Goal: Task Accomplishment & Management: Manage account settings

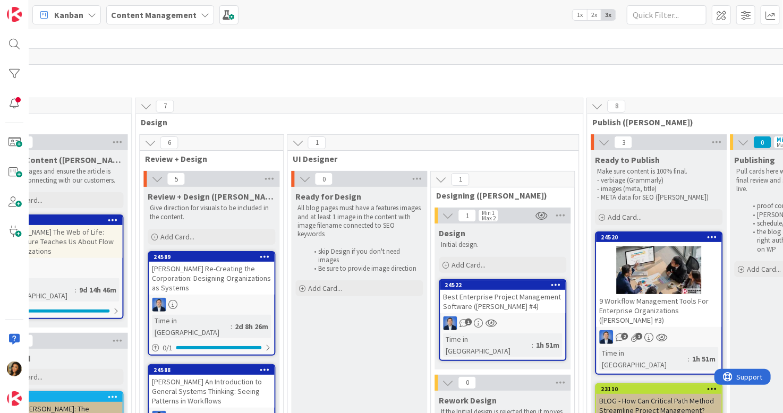
scroll to position [0, 1054]
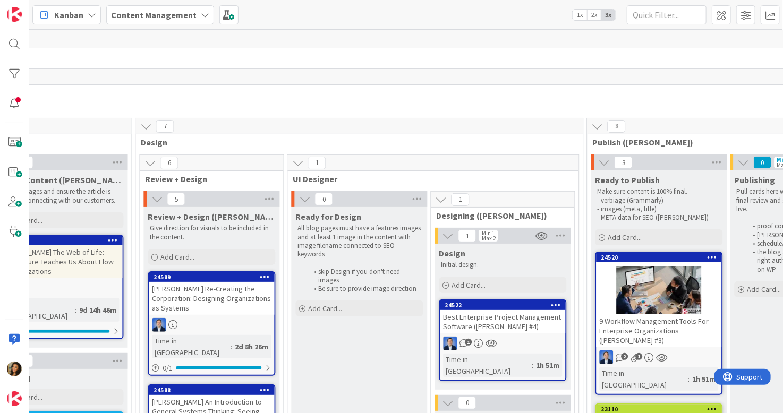
click at [542, 337] on div "1" at bounding box center [502, 344] width 125 height 14
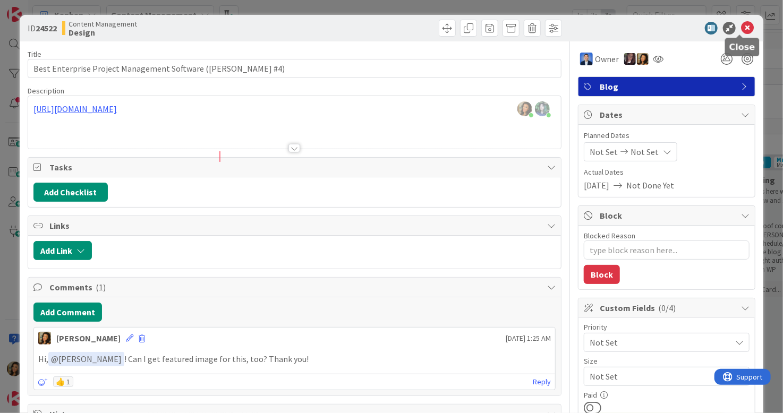
click at [743, 28] on icon at bounding box center [747, 28] width 13 height 13
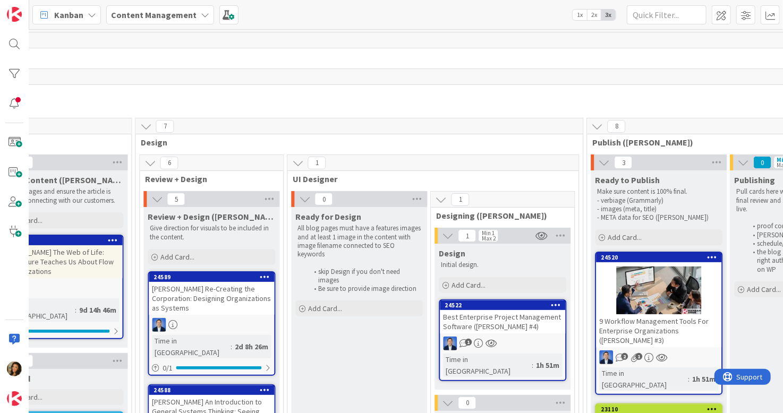
click at [686, 296] on div at bounding box center [658, 291] width 125 height 48
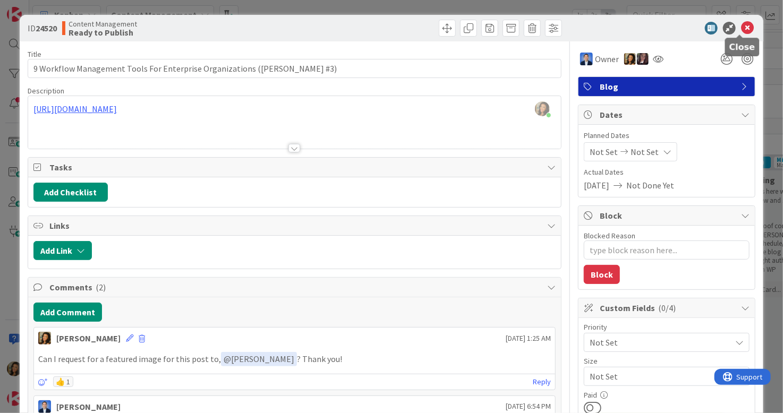
click at [741, 30] on icon at bounding box center [747, 28] width 13 height 13
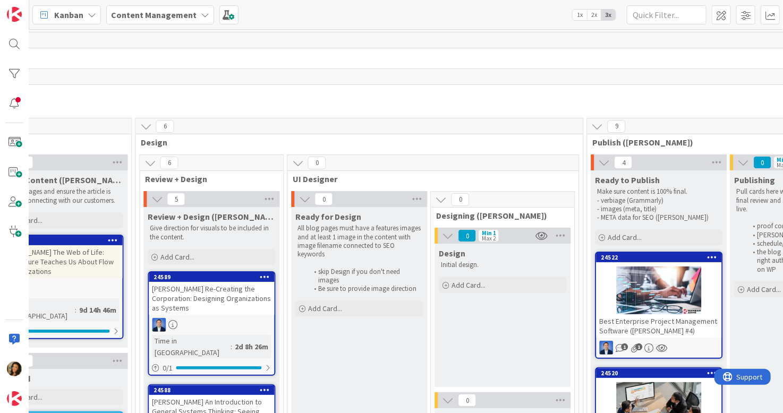
click at [716, 59] on span "Content Management" at bounding box center [212, 56] width 2158 height 11
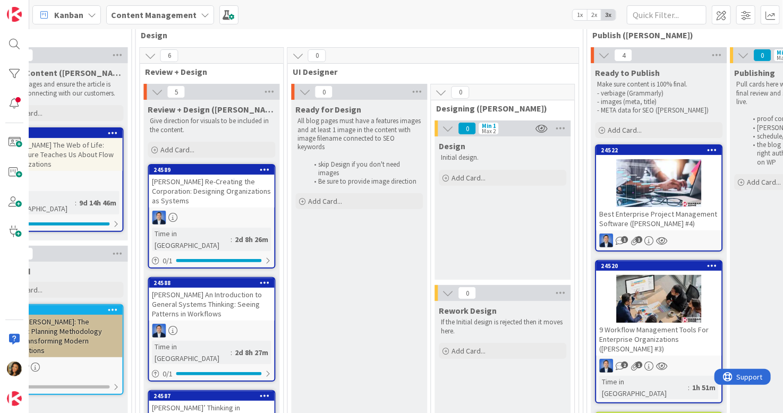
scroll to position [106, 1054]
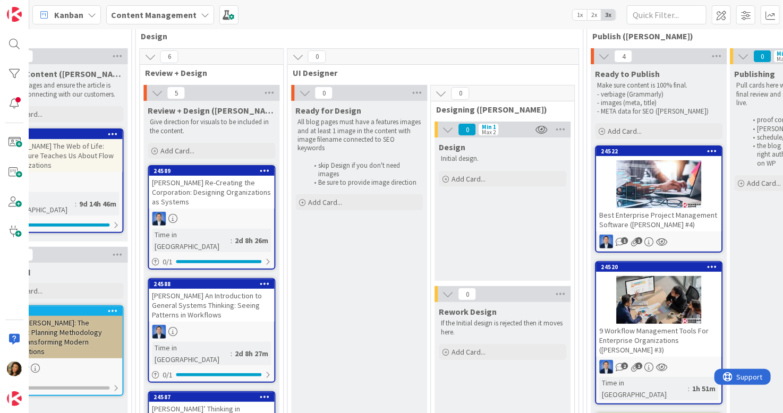
click at [667, 183] on div at bounding box center [658, 184] width 125 height 48
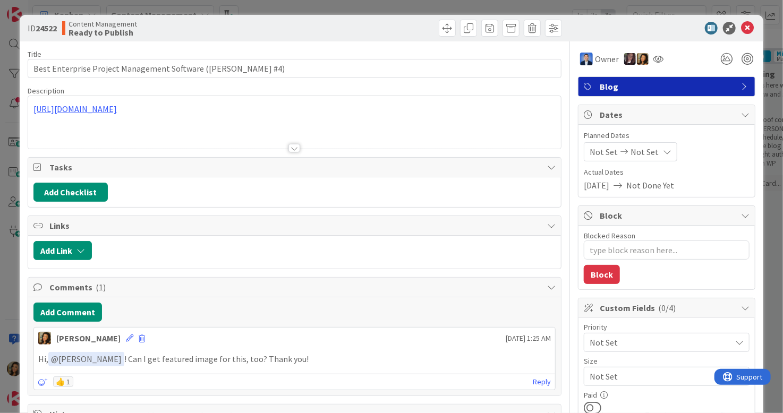
type textarea "x"
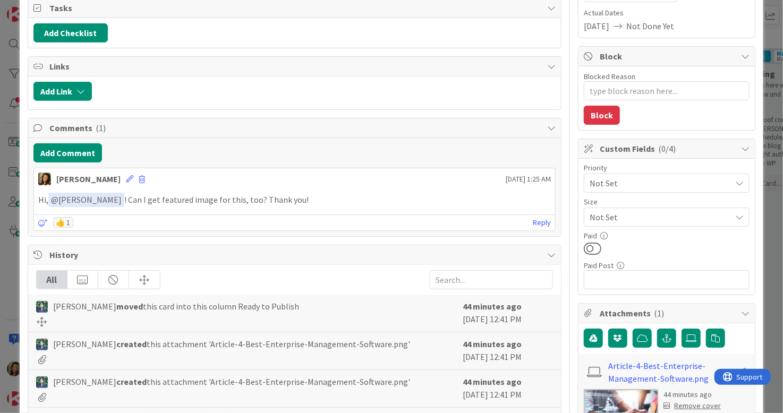
scroll to position [319, 0]
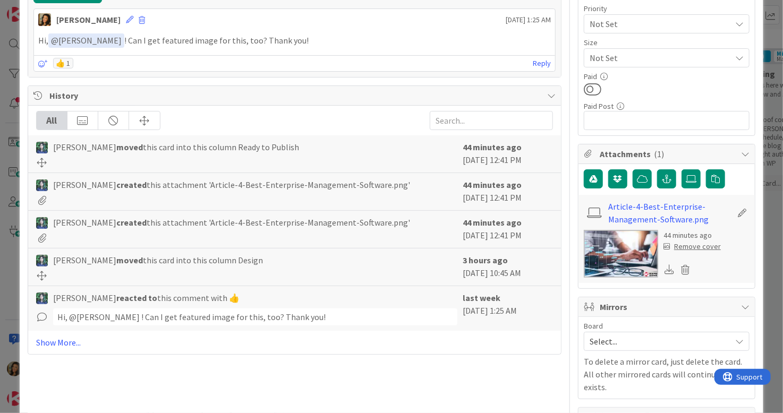
click at [665, 272] on icon at bounding box center [670, 270] width 10 height 10
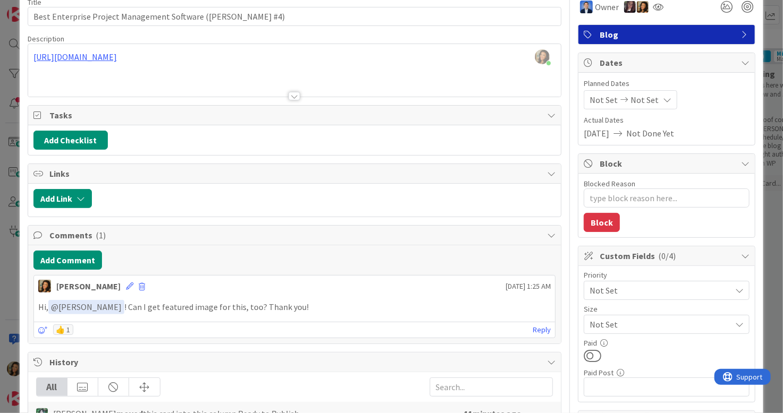
scroll to position [0, 0]
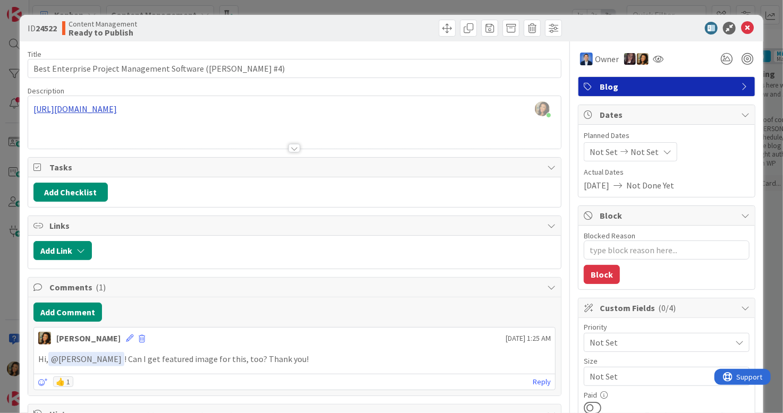
click at [219, 123] on div at bounding box center [294, 135] width 533 height 27
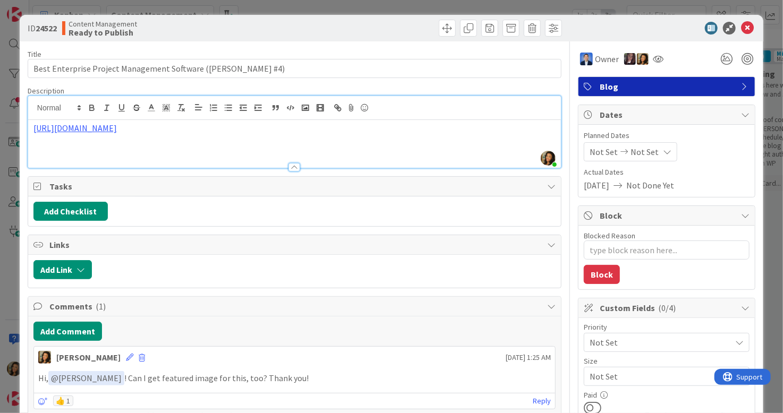
click at [231, 154] on div "[URL][DOMAIN_NAME]" at bounding box center [294, 144] width 533 height 48
click at [450, 136] on div "[URL][DOMAIN_NAME]" at bounding box center [294, 144] width 533 height 48
click at [238, 149] on p "Live link:" at bounding box center [294, 152] width 522 height 12
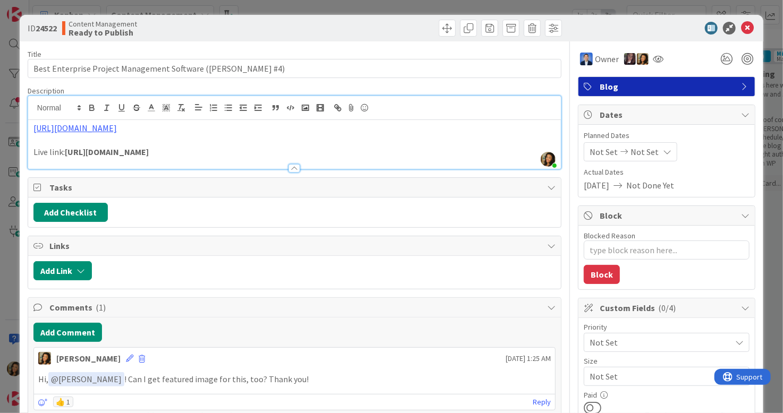
click at [65, 154] on p "Live link: [URL][DOMAIN_NAME]" at bounding box center [294, 152] width 522 height 12
click at [91, 108] on icon "button" at bounding box center [92, 109] width 4 height 3
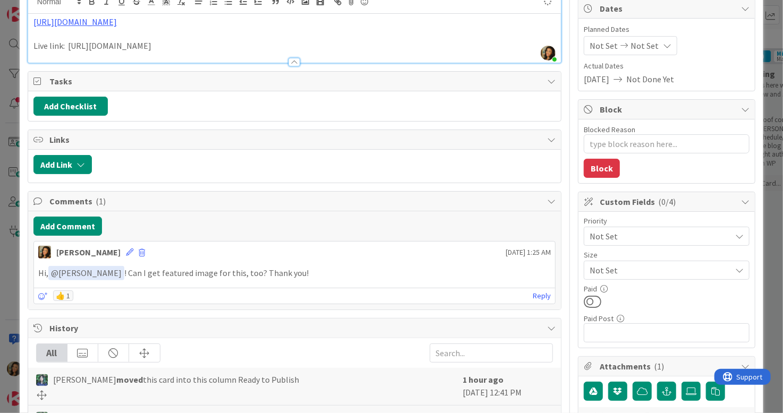
type textarea "x"
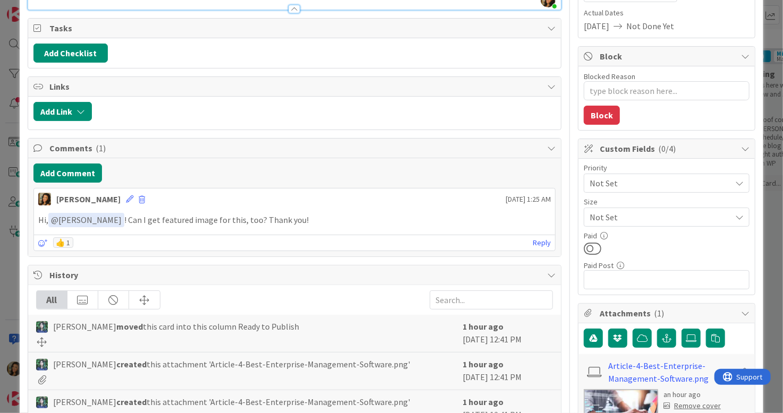
scroll to position [266, 0]
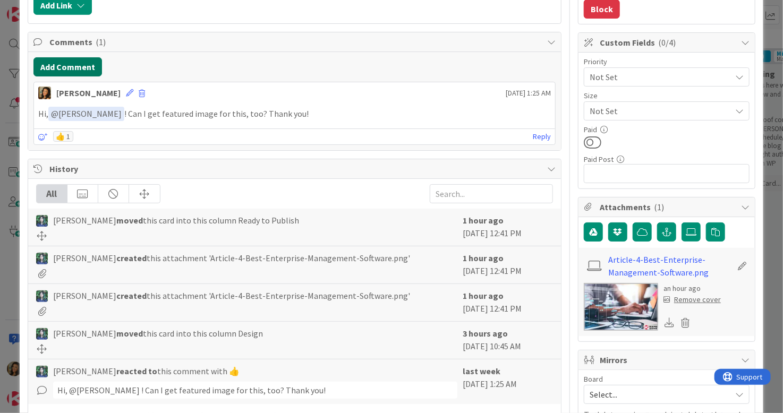
click at [72, 59] on button "Add Comment" at bounding box center [67, 66] width 69 height 19
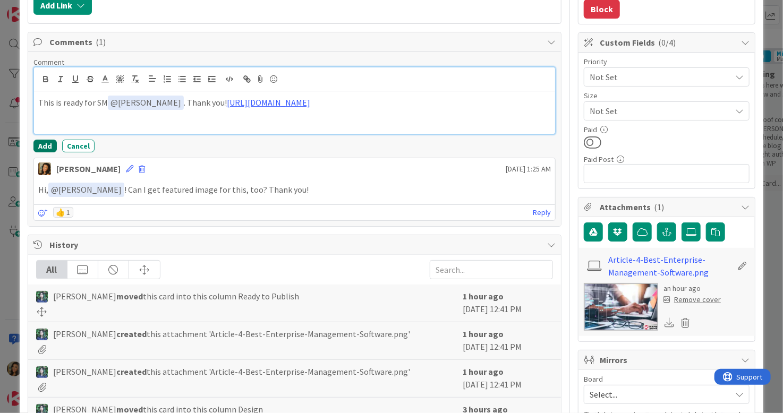
click at [40, 141] on button "Add" at bounding box center [44, 146] width 23 height 13
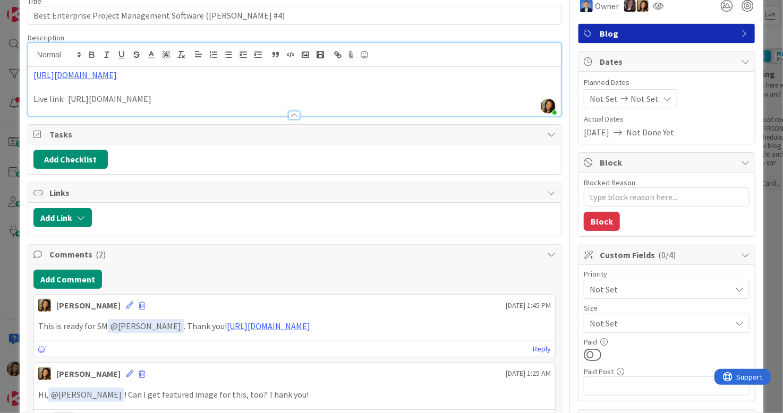
scroll to position [0, 0]
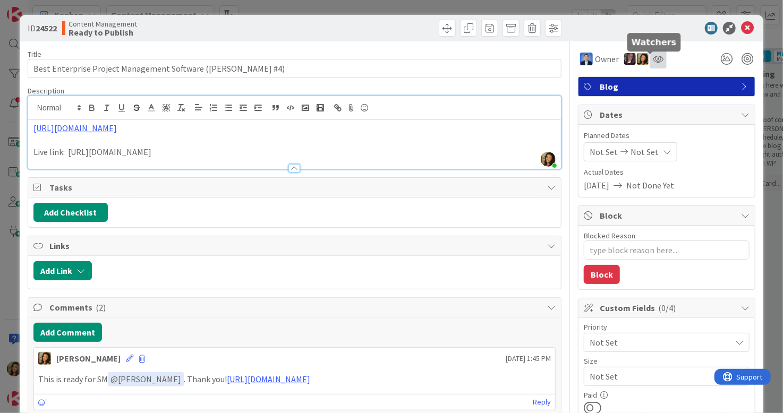
click at [653, 56] on icon at bounding box center [658, 59] width 11 height 8
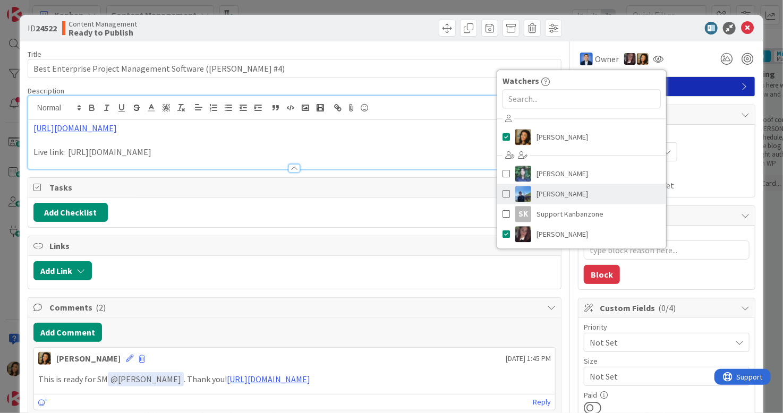
click at [573, 192] on span "[PERSON_NAME]" at bounding box center [563, 194] width 52 height 16
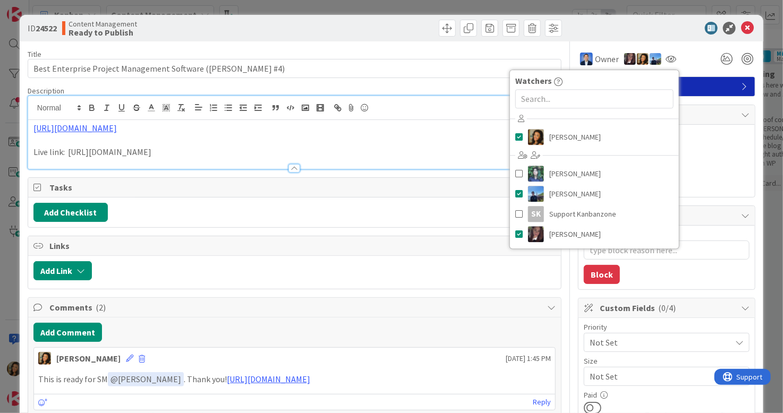
click at [750, 128] on div "ID 24522 Content Management Ready to Publish Title 53 / 128 Best Enterprise Pro…" at bounding box center [392, 392] width 744 height 755
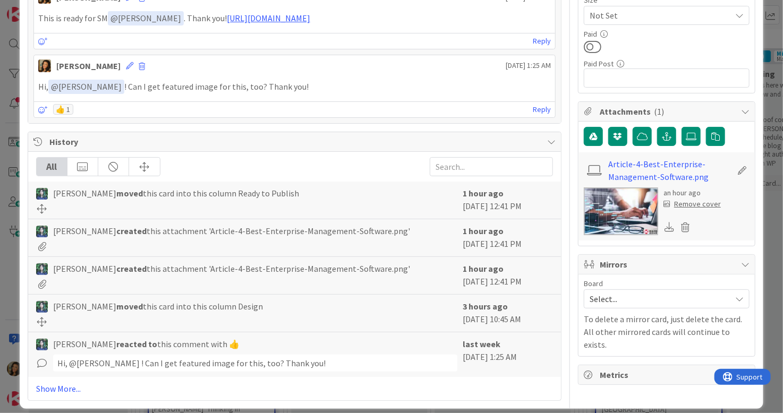
scroll to position [368, 0]
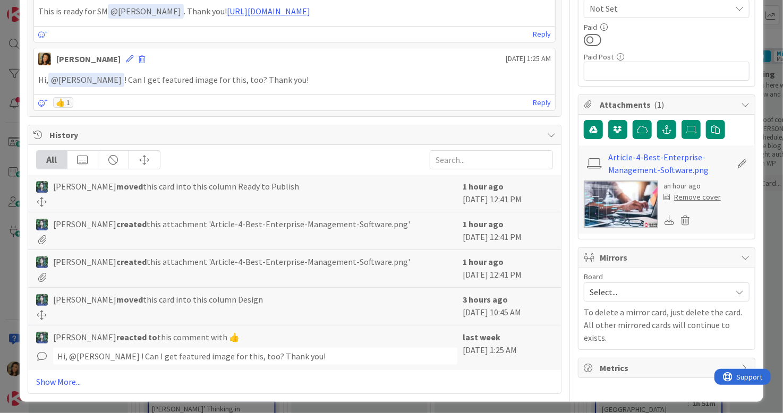
click at [672, 286] on span "Select..." at bounding box center [658, 292] width 136 height 15
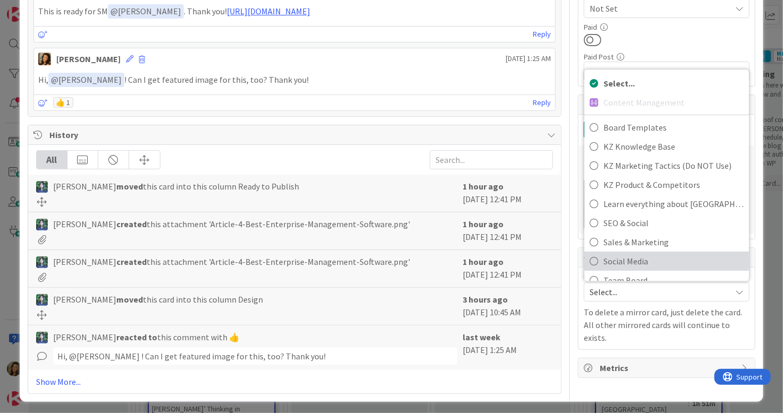
click at [643, 258] on span "Social Media" at bounding box center [673, 261] width 140 height 16
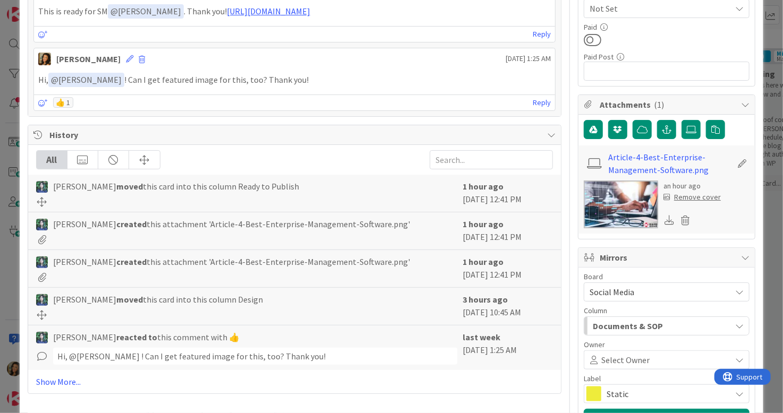
click at [685, 324] on div "Documents & SOP" at bounding box center [660, 326] width 141 height 17
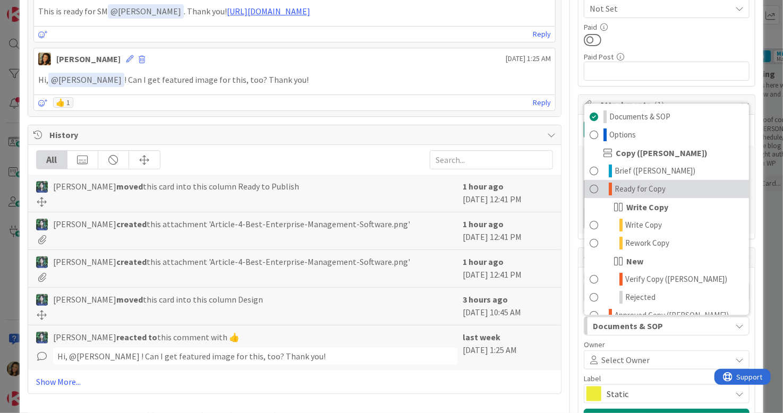
click at [629, 183] on span "Ready for Copy" at bounding box center [640, 189] width 51 height 13
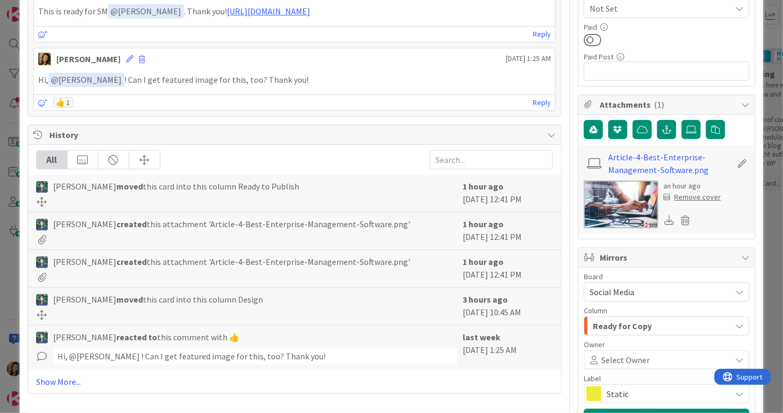
click at [667, 325] on div "Ready for Copy" at bounding box center [660, 326] width 141 height 17
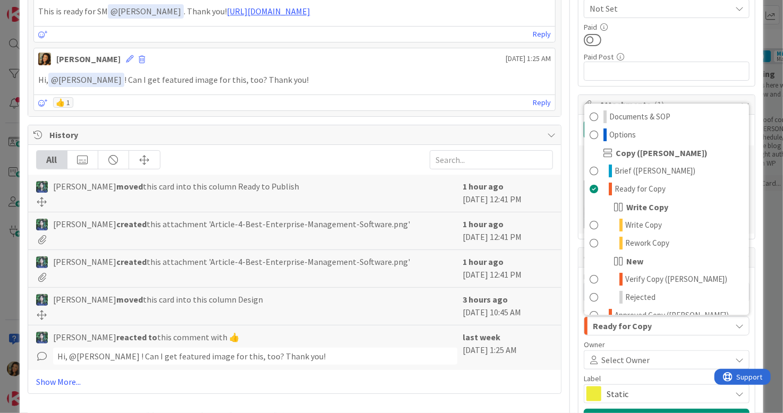
click at [746, 147] on div "Article-4-Best-Enterprise-Management-Software.png an hour ago Remove cover" at bounding box center [666, 190] width 176 height 88
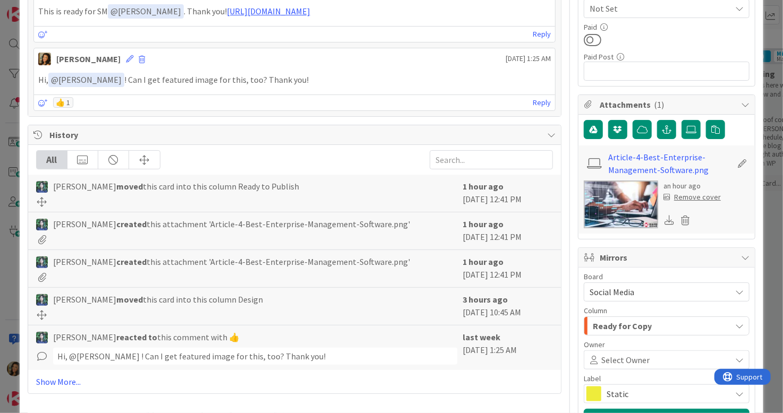
click at [656, 292] on span "Social Media" at bounding box center [658, 292] width 136 height 15
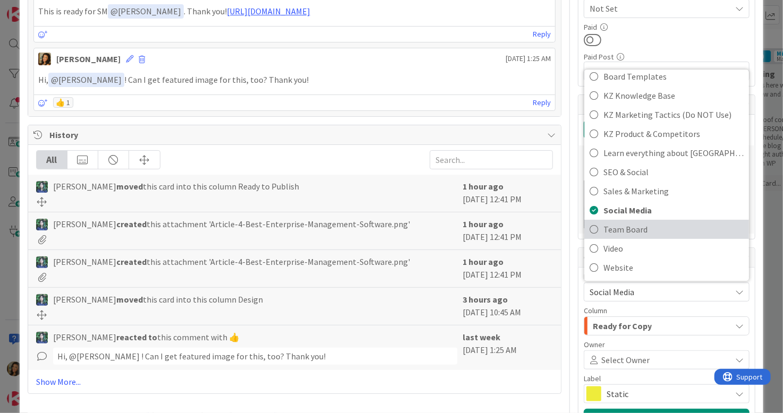
scroll to position [0, 0]
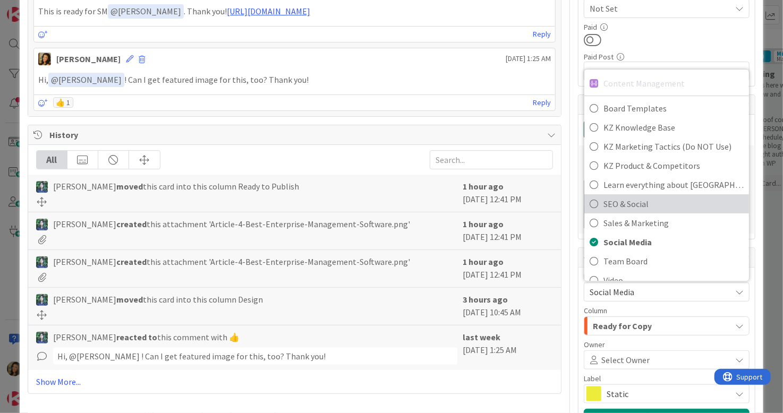
click at [652, 199] on span "SEO & Social" at bounding box center [673, 204] width 140 height 16
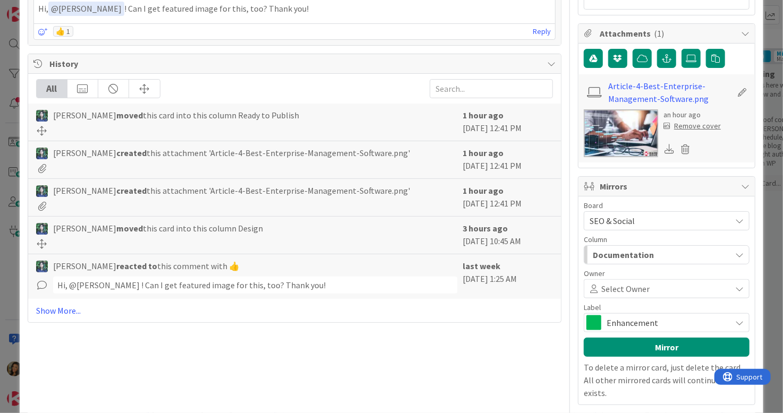
scroll to position [467, 0]
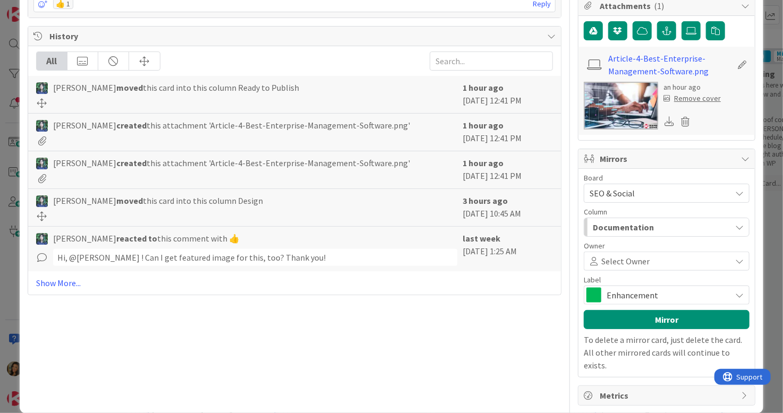
click at [676, 224] on div "Documentation" at bounding box center [660, 227] width 141 height 17
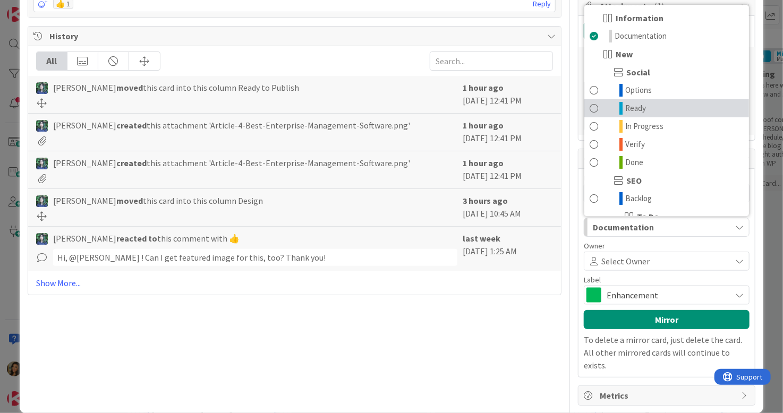
click at [655, 104] on link "Ready" at bounding box center [666, 108] width 165 height 18
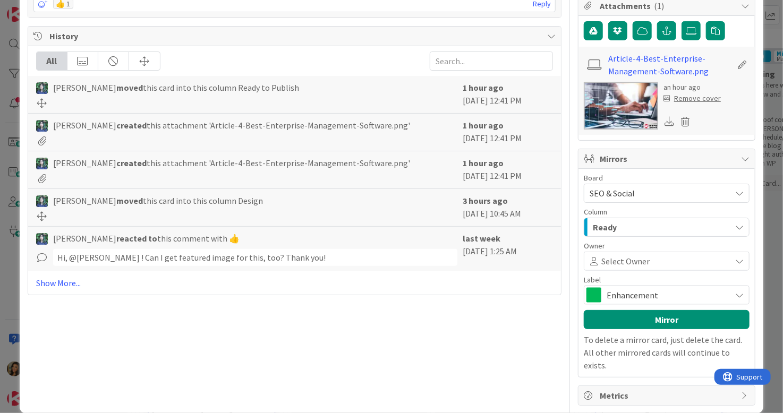
click at [656, 262] on span at bounding box center [689, 261] width 78 height 8
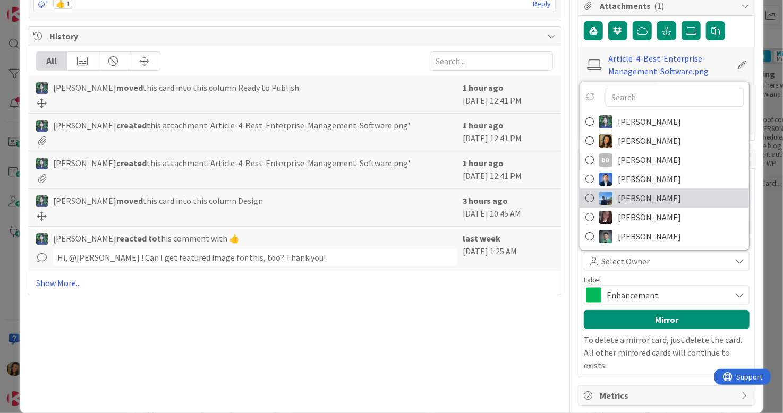
click at [635, 191] on span "[PERSON_NAME]" at bounding box center [649, 198] width 63 height 16
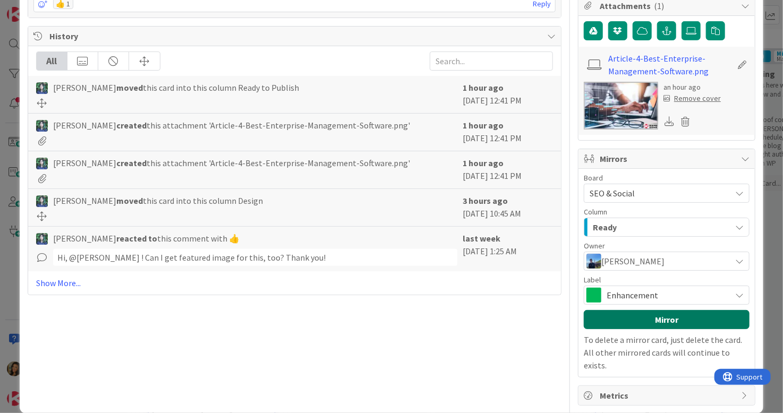
click at [694, 316] on button "Mirror" at bounding box center [667, 319] width 166 height 19
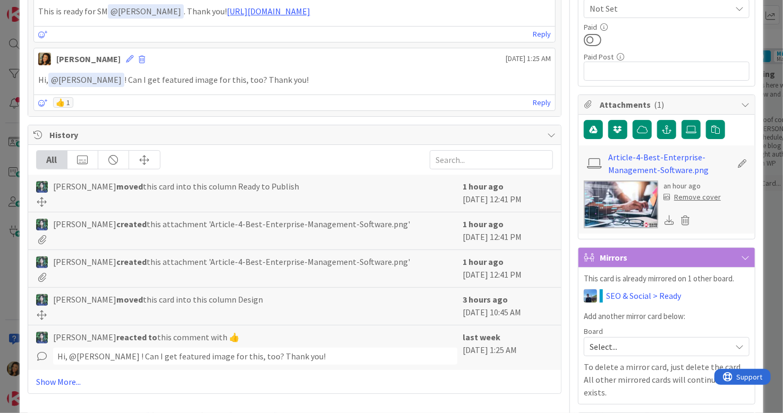
scroll to position [395, 0]
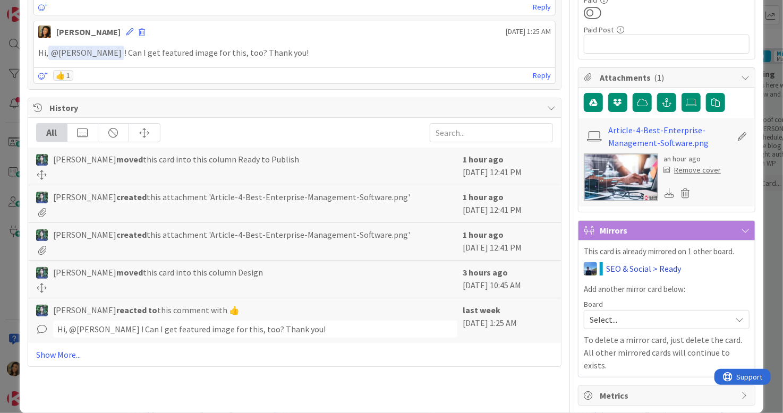
click at [662, 264] on link "SEO & Social > Ready" at bounding box center [643, 268] width 75 height 13
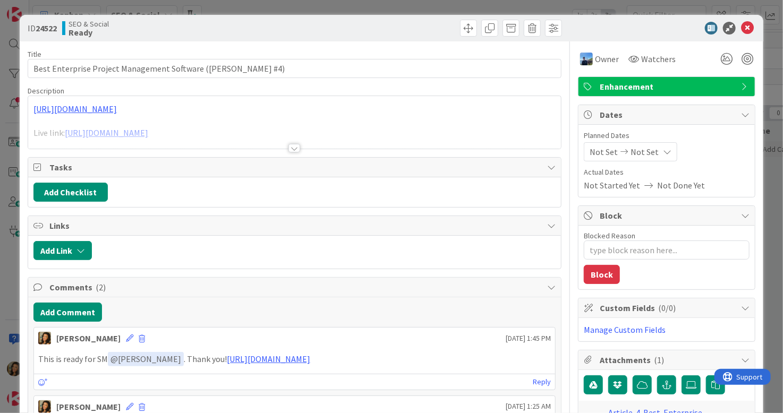
click at [713, 92] on span "Enhancement" at bounding box center [668, 86] width 136 height 13
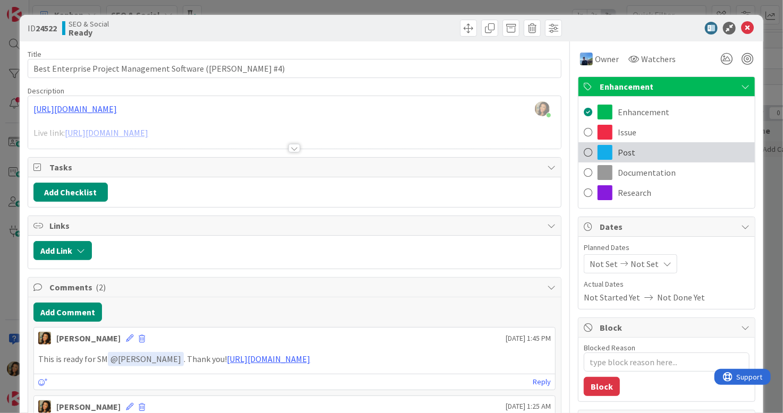
click at [635, 146] on div "Post" at bounding box center [666, 152] width 176 height 20
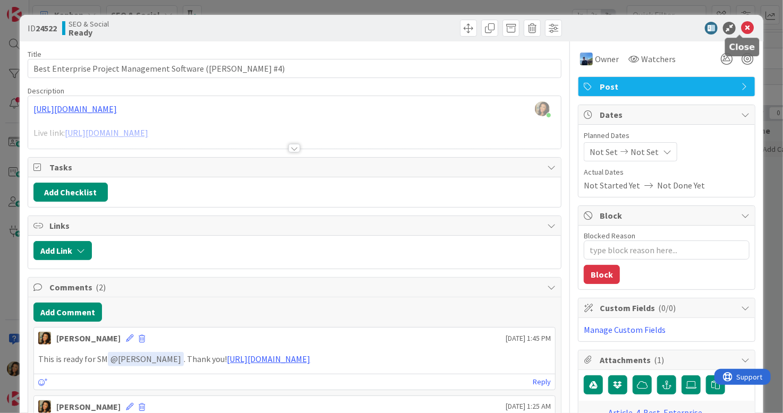
click at [742, 30] on icon at bounding box center [747, 28] width 13 height 13
click at [743, 26] on icon at bounding box center [747, 28] width 13 height 13
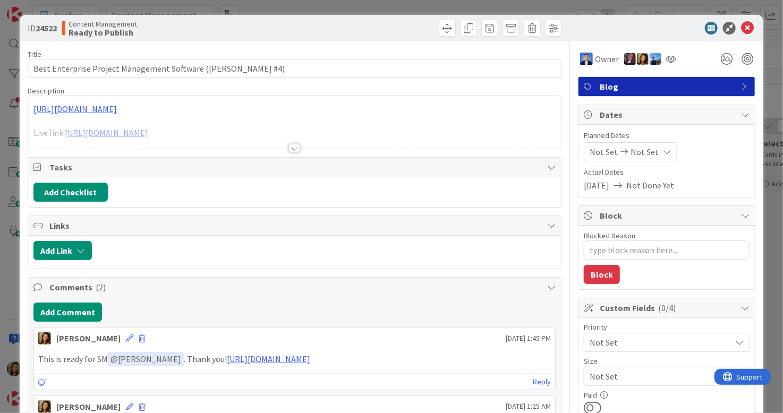
click at [741, 25] on icon at bounding box center [747, 28] width 13 height 13
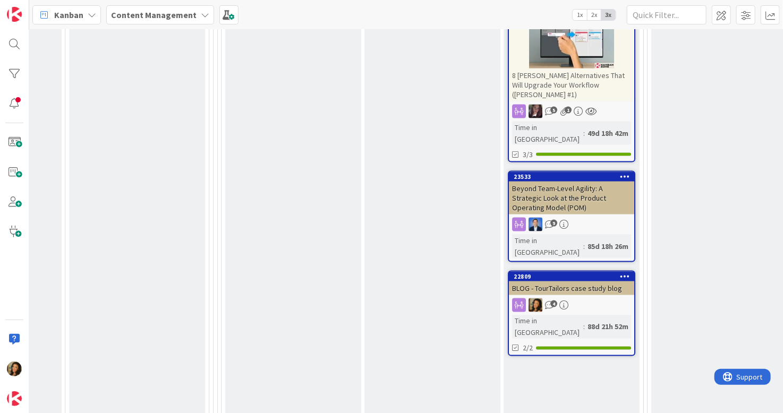
scroll to position [691, 1419]
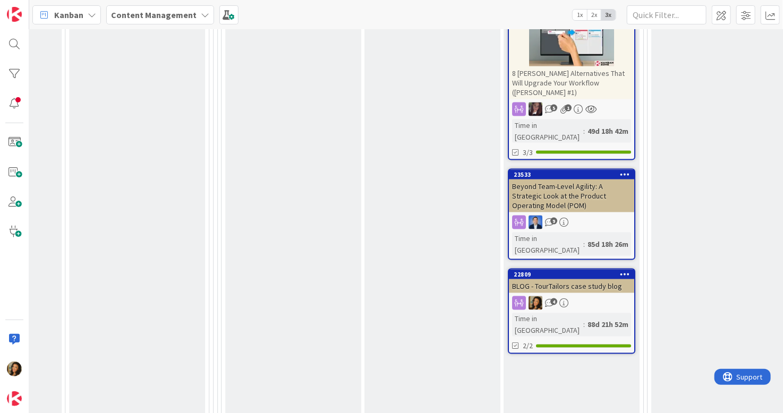
click at [607, 296] on div "4" at bounding box center [571, 303] width 125 height 14
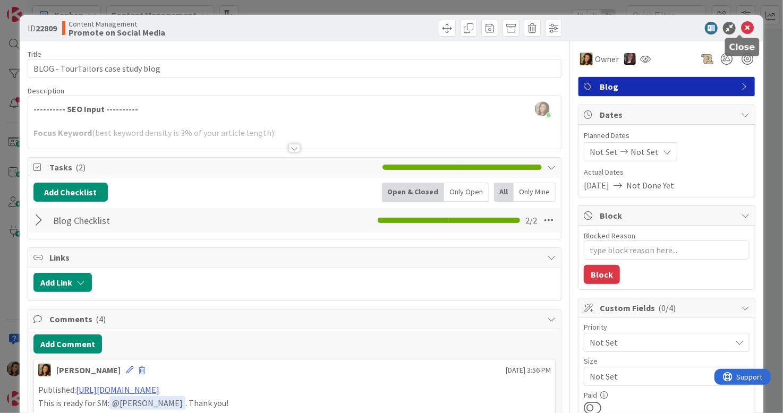
click at [741, 25] on icon at bounding box center [747, 28] width 13 height 13
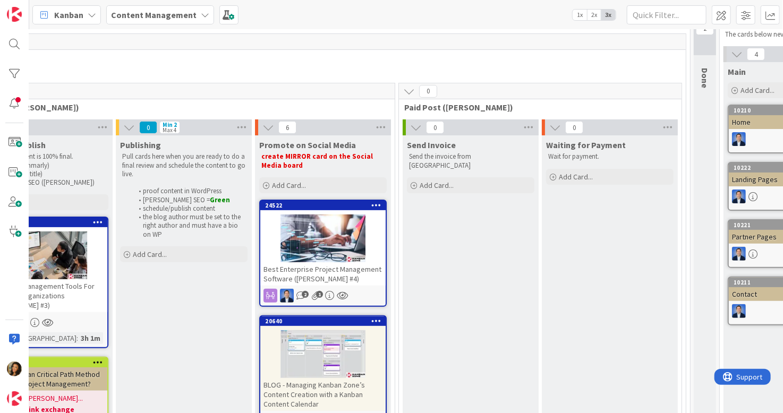
scroll to position [0, 1668]
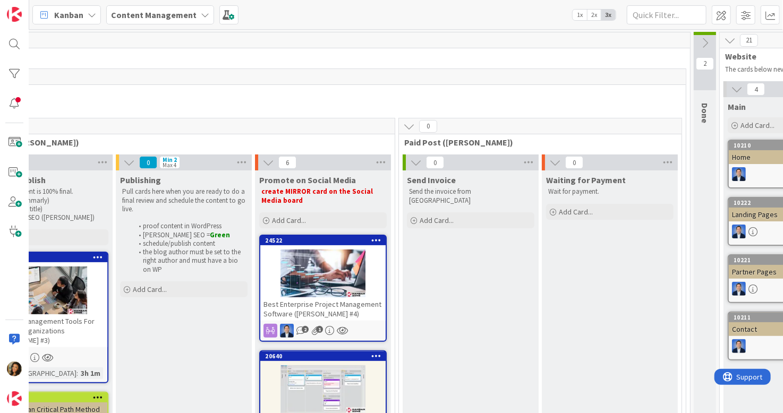
click at [703, 42] on icon at bounding box center [705, 43] width 12 height 12
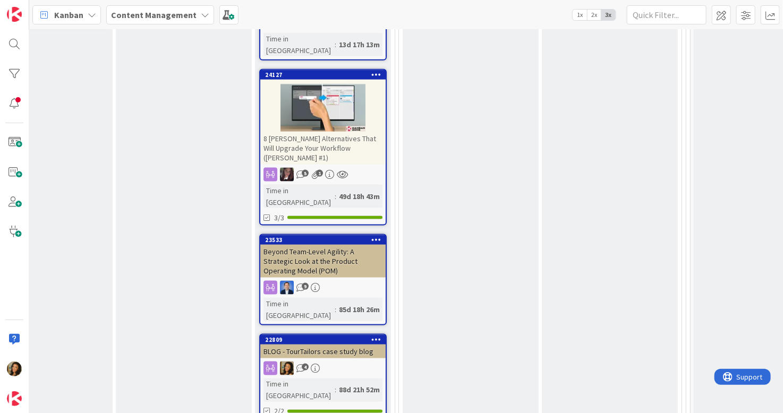
scroll to position [637, 1668]
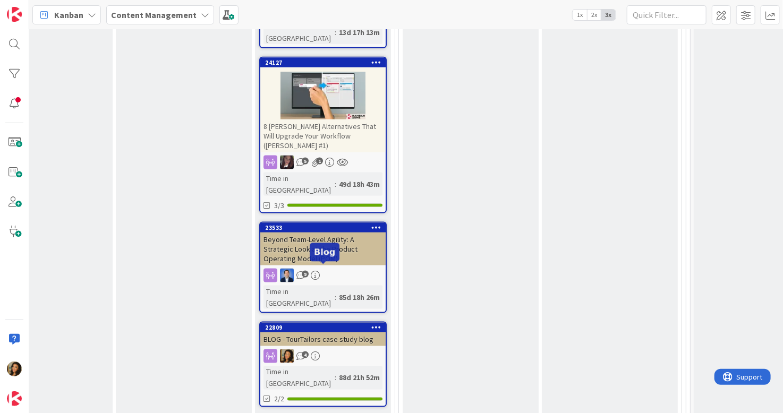
click at [351, 333] on div "BLOG - TourTailors case study blog" at bounding box center [322, 340] width 125 height 14
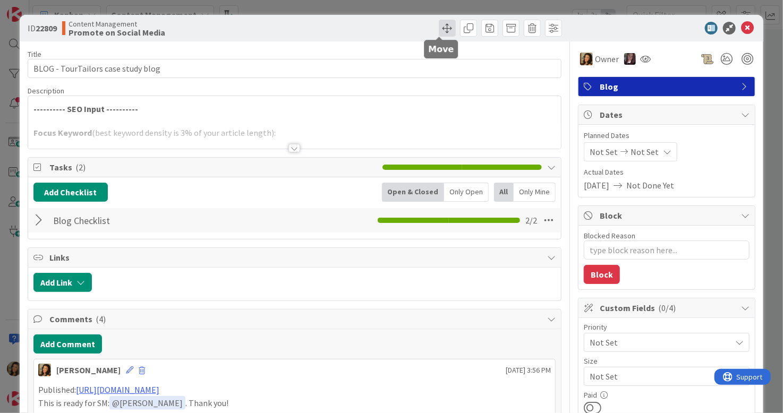
click at [439, 26] on span at bounding box center [447, 28] width 17 height 17
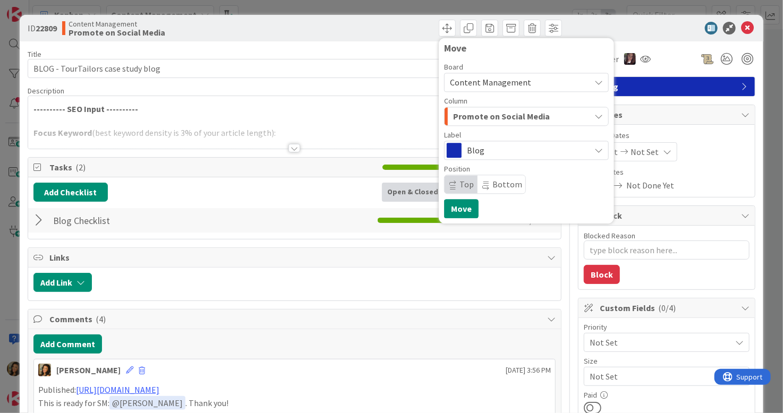
click at [505, 114] on span "Promote on Social Media" at bounding box center [501, 116] width 97 height 14
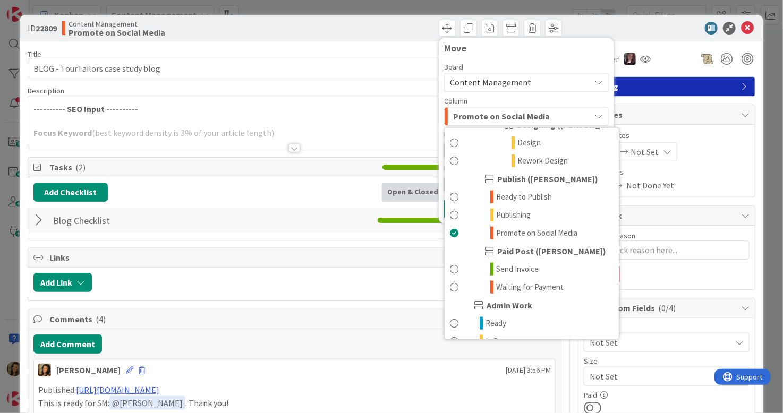
scroll to position [531, 0]
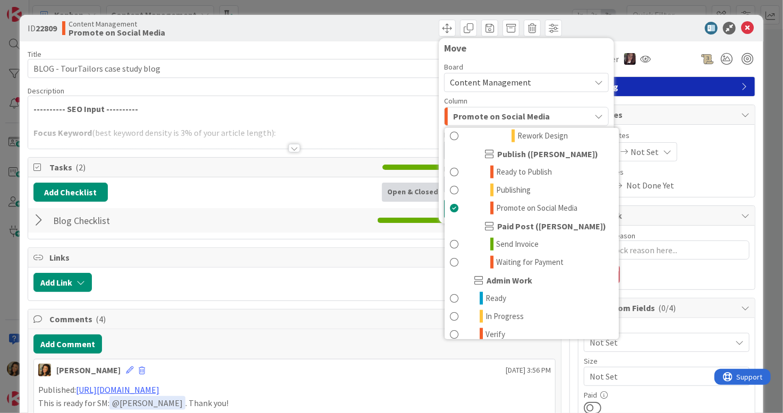
click at [528, 344] on link "Done" at bounding box center [532, 353] width 174 height 18
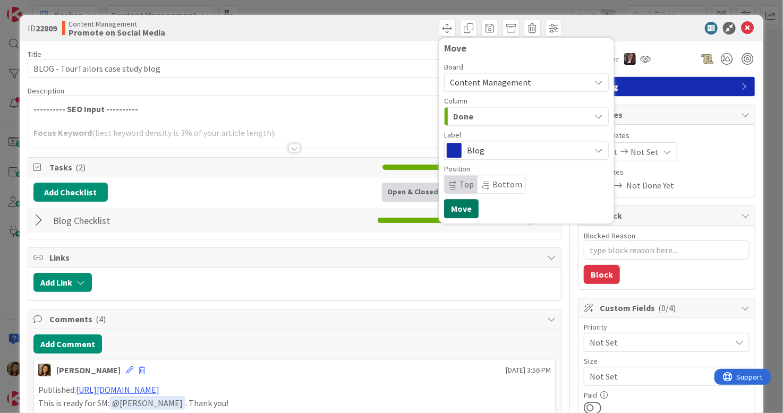
click at [444, 201] on button "Move" at bounding box center [461, 208] width 35 height 19
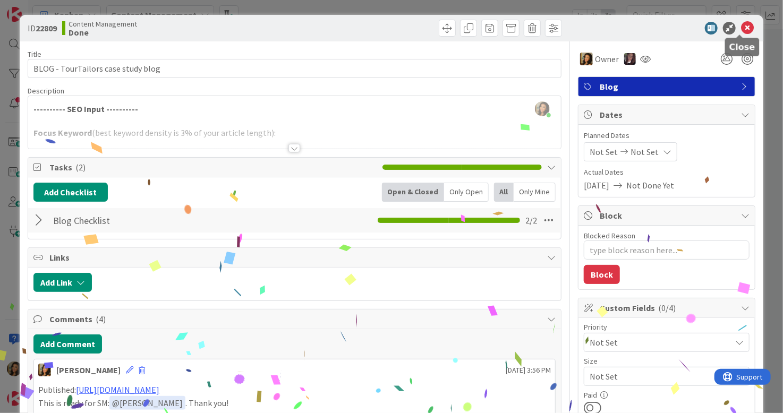
click at [744, 23] on icon at bounding box center [747, 28] width 13 height 13
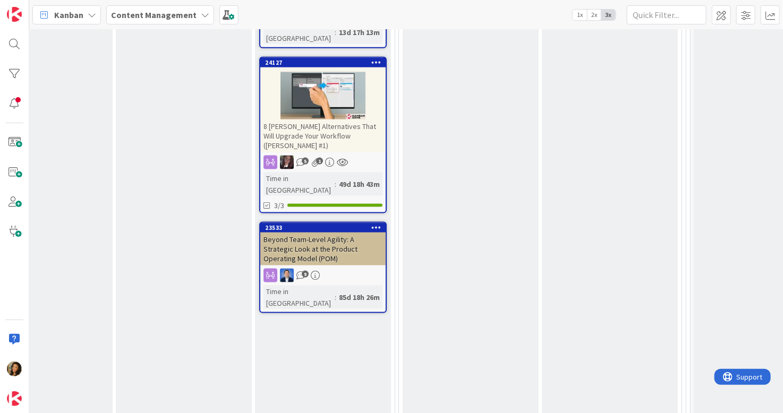
click at [347, 233] on div "Beyond Team-Level Agility: A Strategic Look at the Product Operating Model (POM)" at bounding box center [322, 249] width 125 height 33
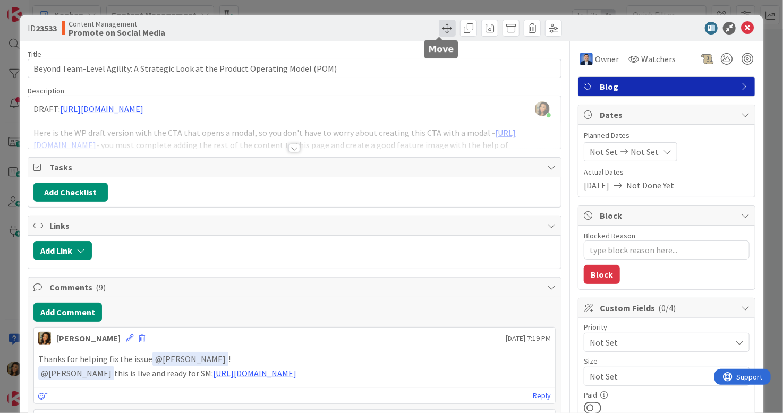
click at [439, 25] on span at bounding box center [447, 28] width 17 height 17
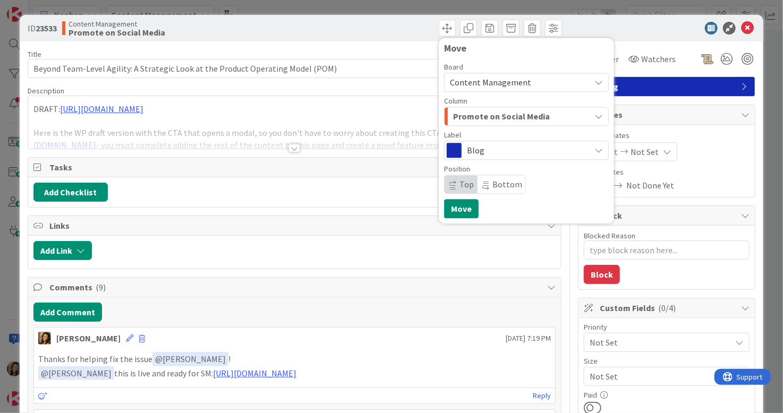
click at [499, 117] on span "Promote on Social Media" at bounding box center [501, 116] width 97 height 14
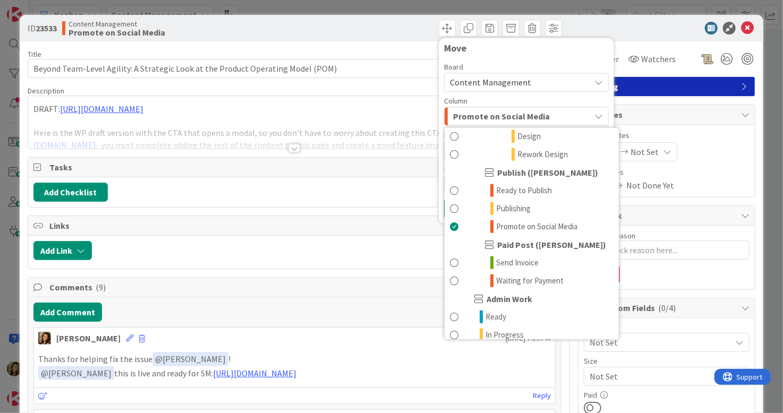
scroll to position [584, 0]
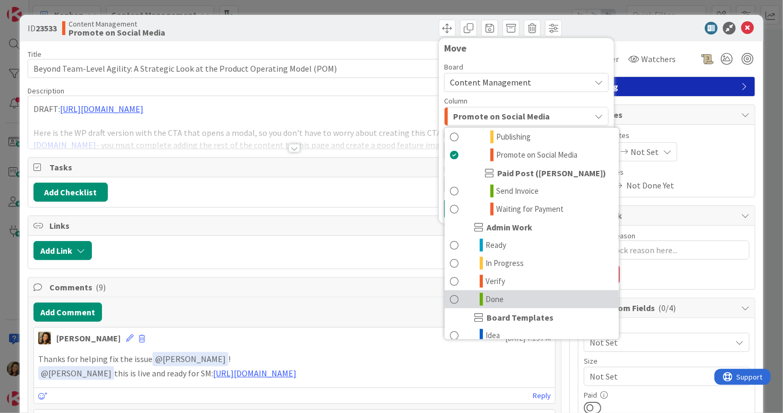
click at [496, 291] on link "Done" at bounding box center [532, 300] width 174 height 18
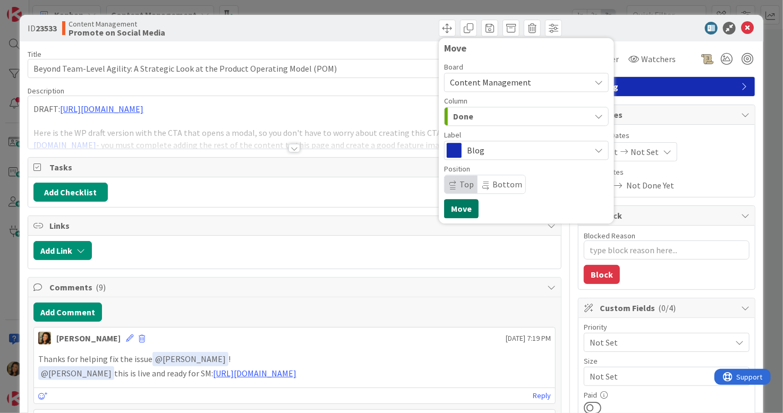
click at [450, 201] on button "Move" at bounding box center [461, 208] width 35 height 19
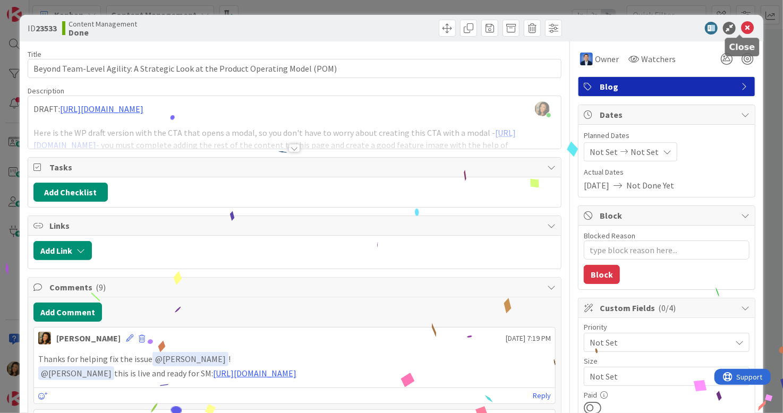
click at [741, 29] on icon at bounding box center [747, 28] width 13 height 13
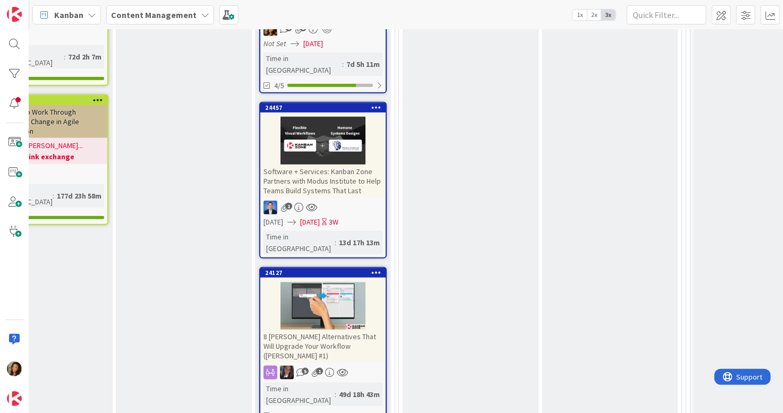
scroll to position [372, 1668]
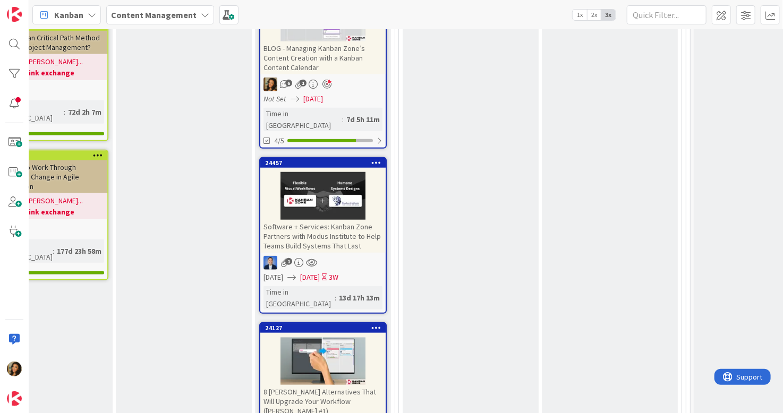
click at [375, 343] on div at bounding box center [322, 361] width 125 height 48
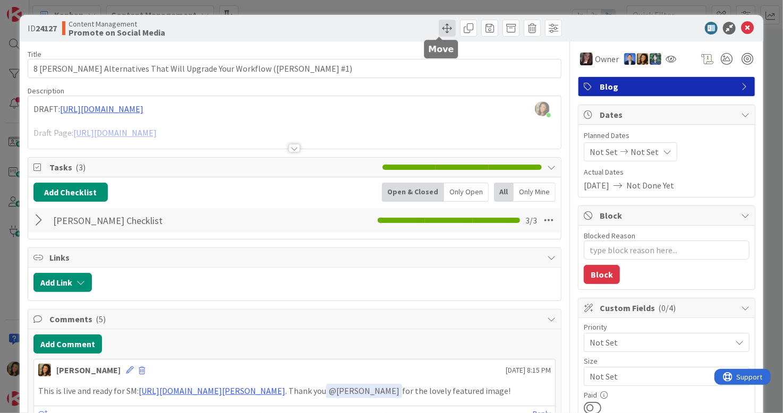
click at [440, 28] on span at bounding box center [447, 28] width 17 height 17
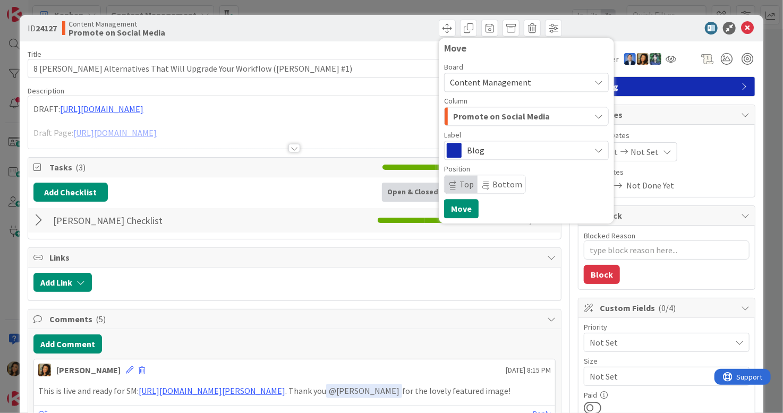
click at [537, 116] on span "Promote on Social Media" at bounding box center [501, 116] width 97 height 14
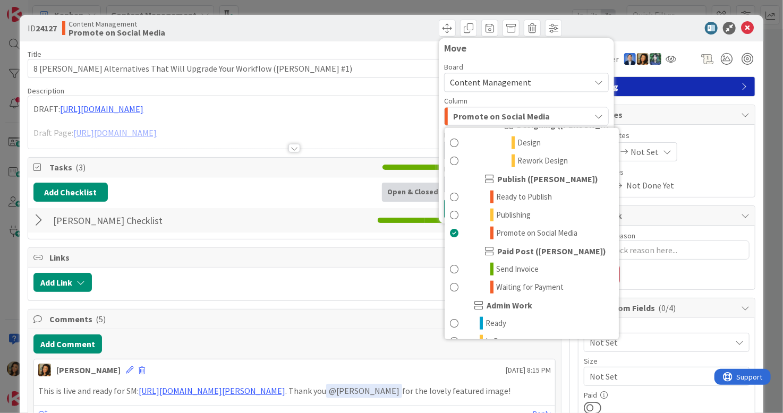
scroll to position [584, 0]
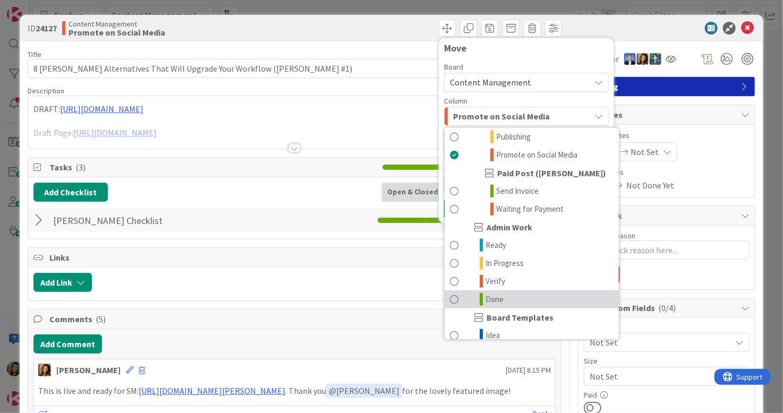
click at [546, 291] on link "Done" at bounding box center [532, 300] width 174 height 18
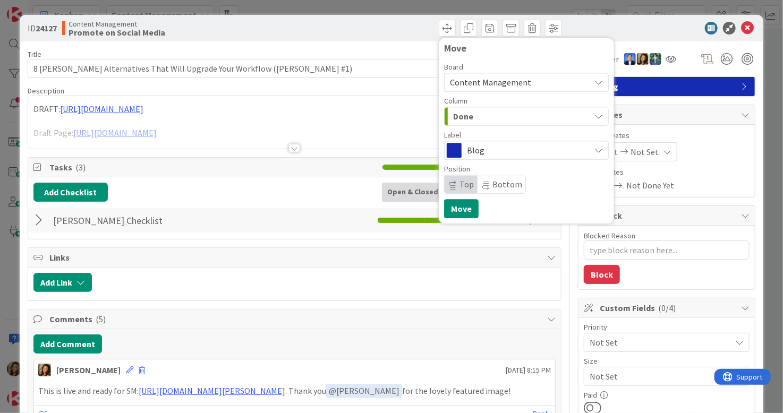
click at [453, 198] on div "Move Board Content Management Column Done README Documentation Team Content Man…" at bounding box center [526, 130] width 165 height 175
click at [454, 205] on button "Move" at bounding box center [461, 208] width 35 height 19
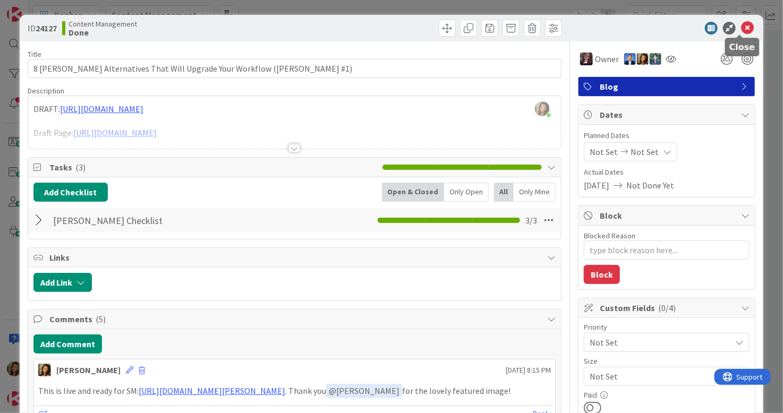
click at [741, 28] on icon at bounding box center [747, 28] width 13 height 13
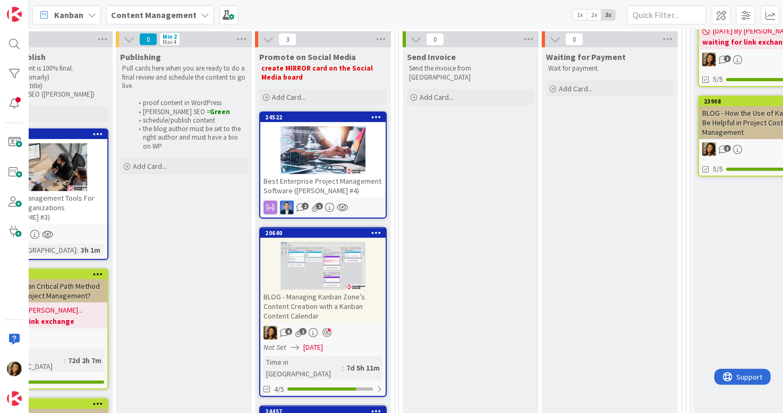
scroll to position [159, 1668]
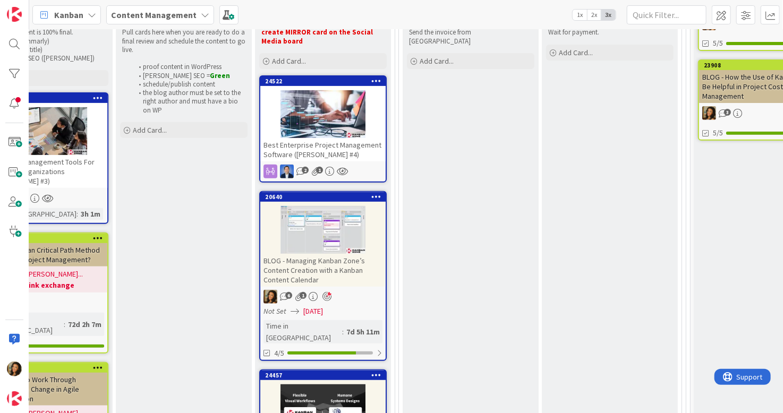
click at [354, 385] on div at bounding box center [322, 409] width 125 height 48
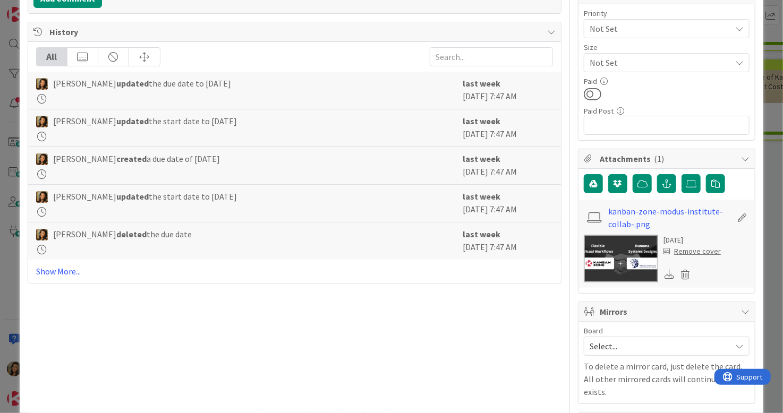
scroll to position [341, 0]
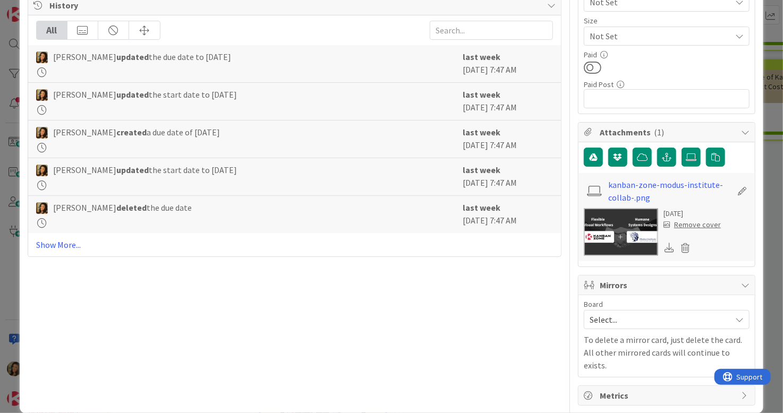
click at [667, 321] on span "Select..." at bounding box center [658, 319] width 136 height 15
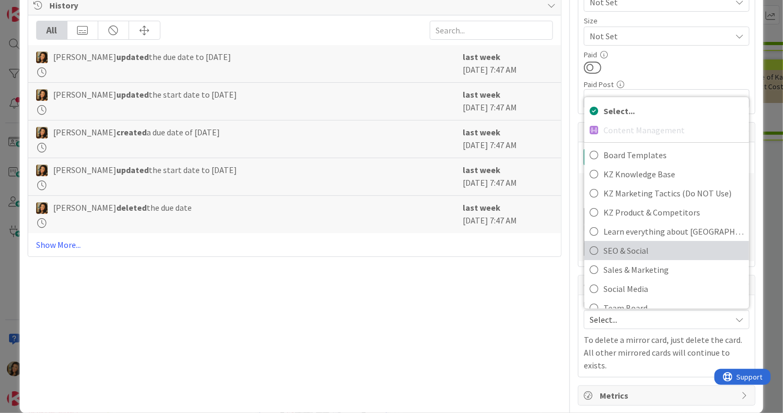
click at [636, 244] on span "SEO & Social" at bounding box center [673, 251] width 140 height 16
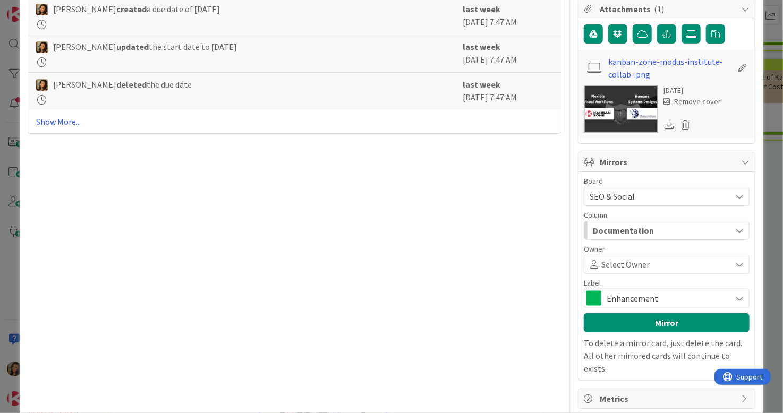
scroll to position [467, 0]
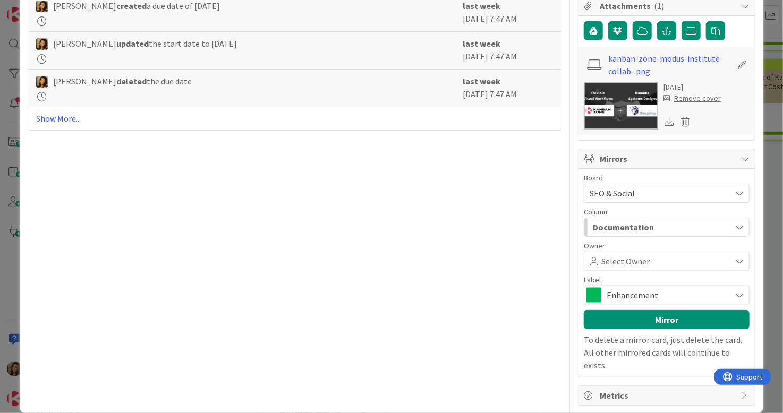
click at [696, 224] on div "Documentation" at bounding box center [660, 227] width 141 height 17
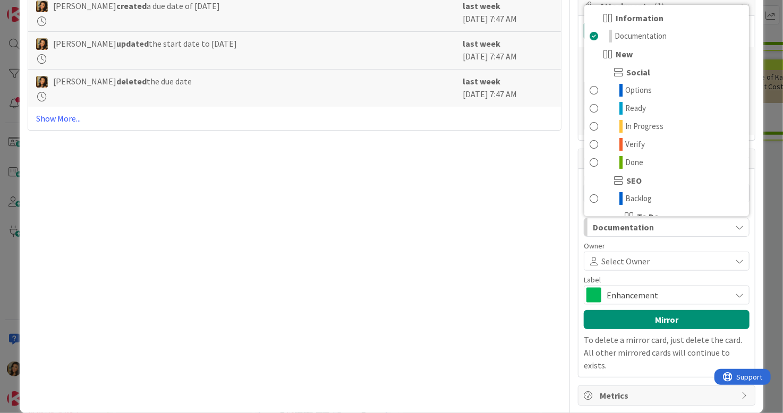
click at [706, 255] on div "Select Owner" at bounding box center [666, 261] width 160 height 13
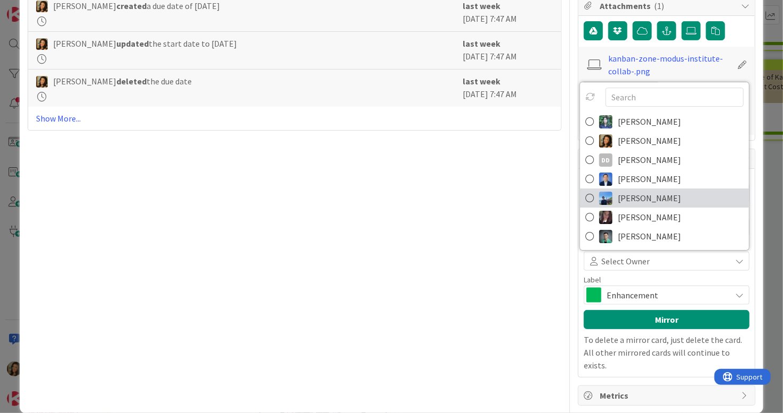
click at [620, 202] on span "[PERSON_NAME]" at bounding box center [649, 198] width 63 height 16
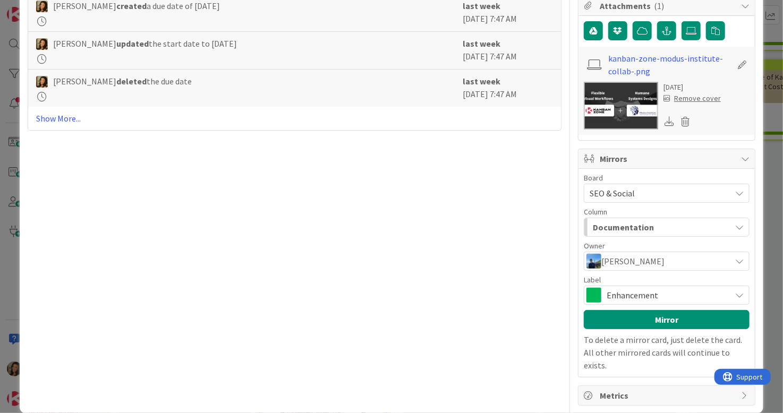
click at [644, 224] on div "Documentation" at bounding box center [660, 227] width 141 height 17
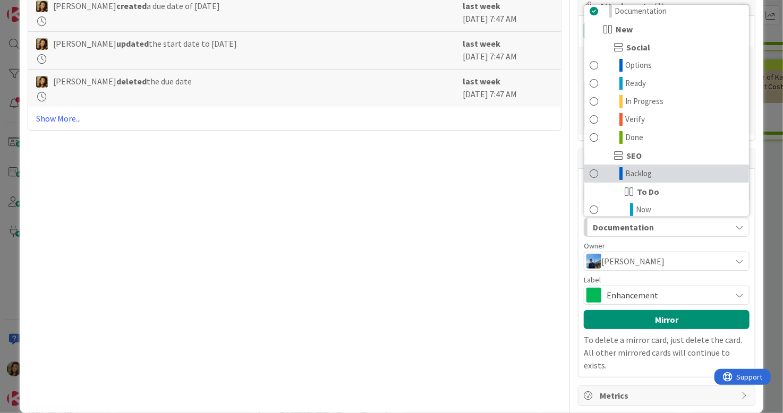
scroll to position [0, 0]
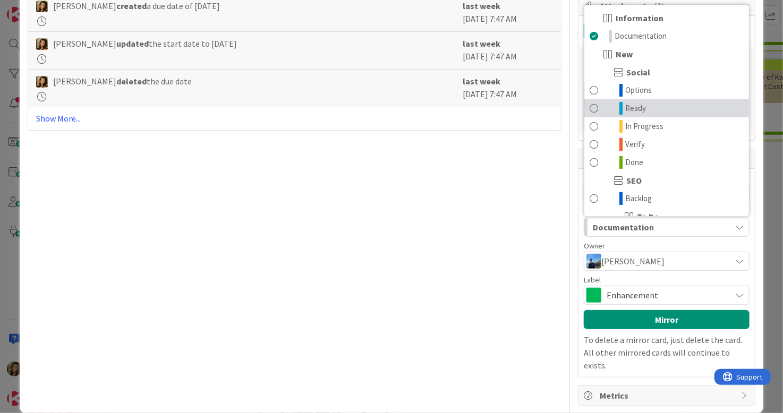
click at [610, 103] on link "Ready" at bounding box center [666, 108] width 165 height 18
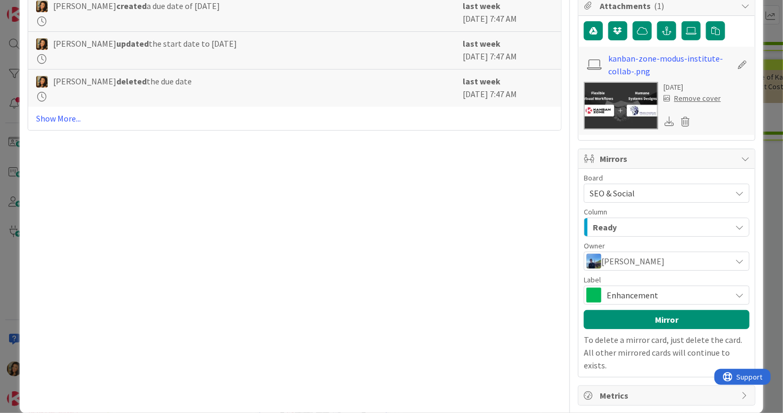
click at [680, 290] on span "Enhancement" at bounding box center [666, 295] width 119 height 15
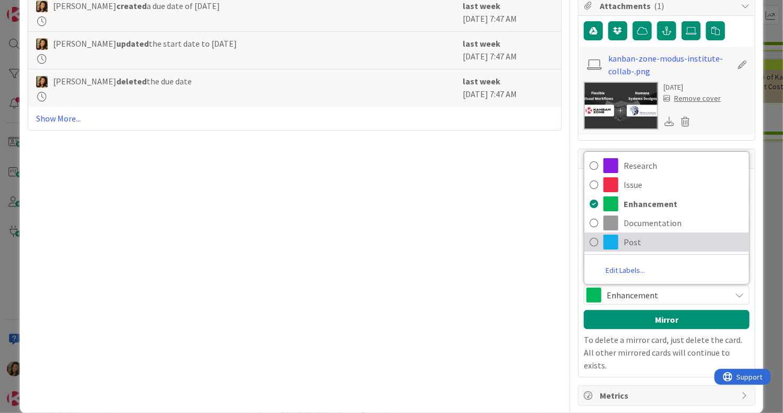
click at [640, 241] on span "Post" at bounding box center [684, 242] width 120 height 16
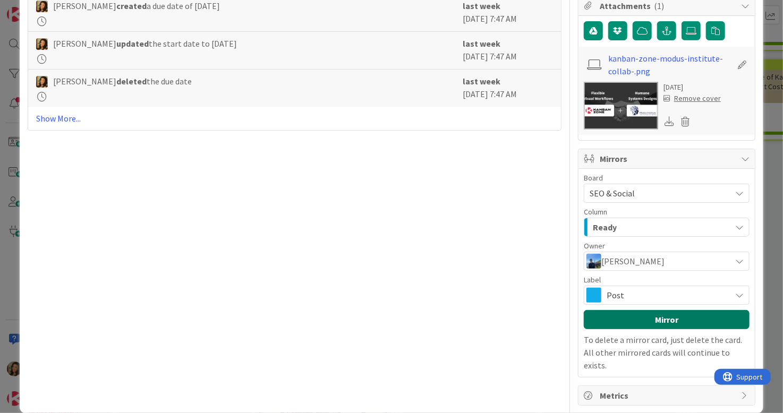
click at [671, 314] on button "Mirror" at bounding box center [667, 319] width 166 height 19
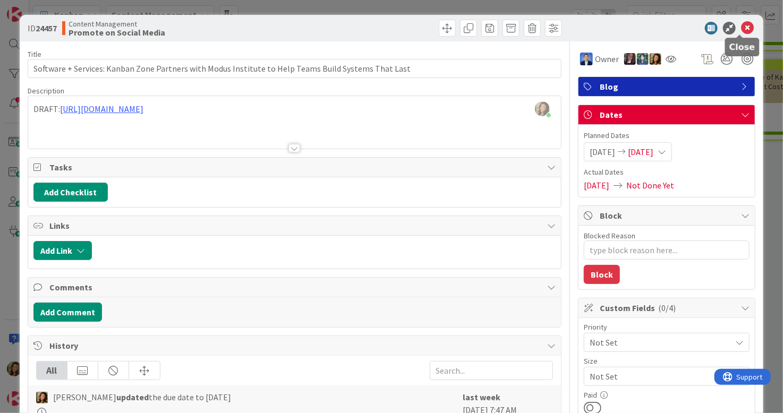
click at [741, 26] on icon at bounding box center [747, 28] width 13 height 13
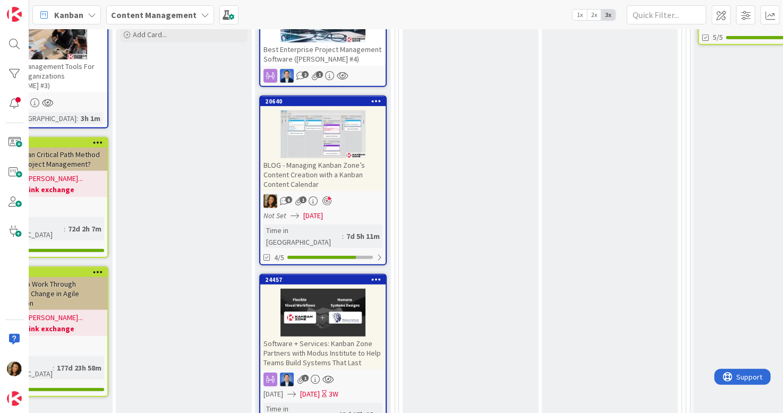
click at [359, 200] on div "6 1" at bounding box center [322, 201] width 125 height 14
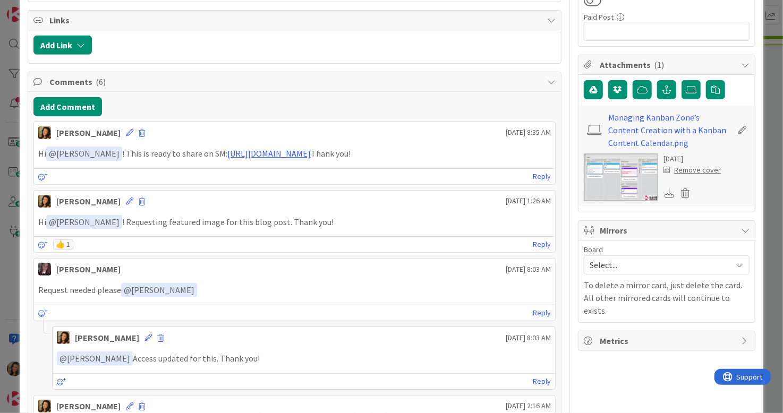
scroll to position [425, 0]
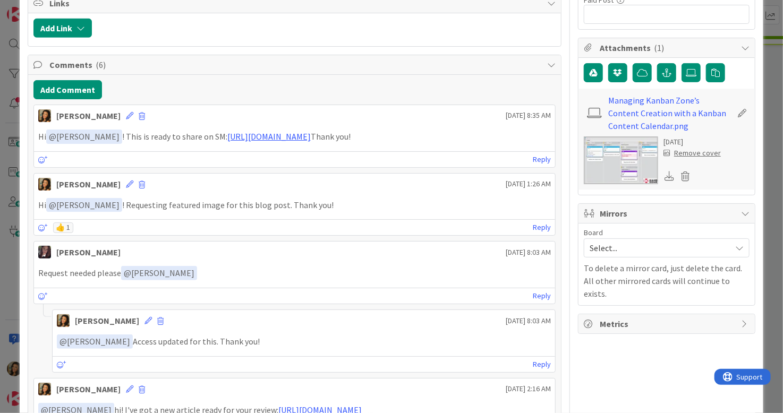
click at [648, 235] on div "Board Select..." at bounding box center [667, 243] width 166 height 29
click at [643, 245] on span "Select..." at bounding box center [658, 248] width 136 height 15
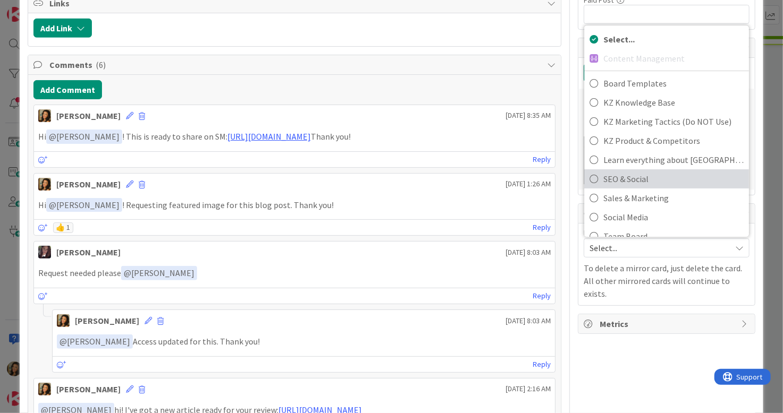
click at [628, 179] on span "SEO & Social" at bounding box center [673, 179] width 140 height 16
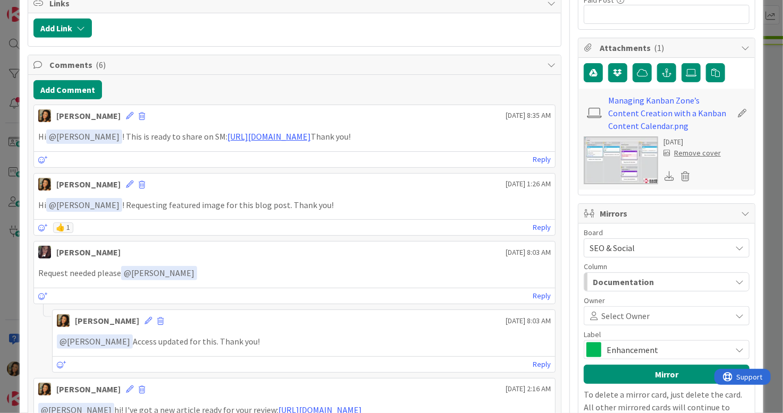
click at [648, 277] on div "Documentation" at bounding box center [660, 282] width 141 height 17
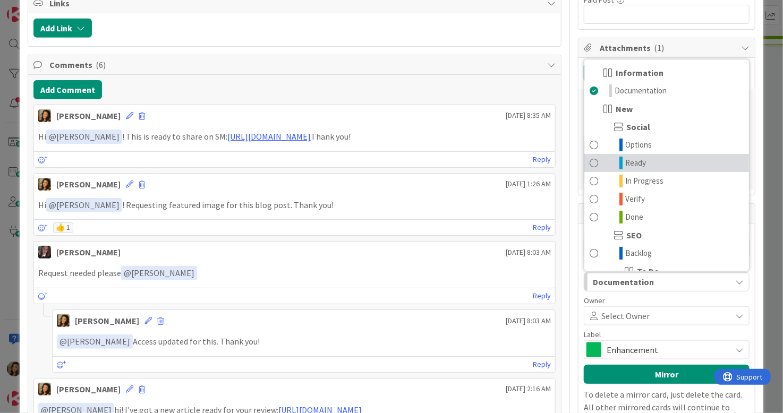
click at [609, 154] on link "Ready" at bounding box center [666, 163] width 165 height 18
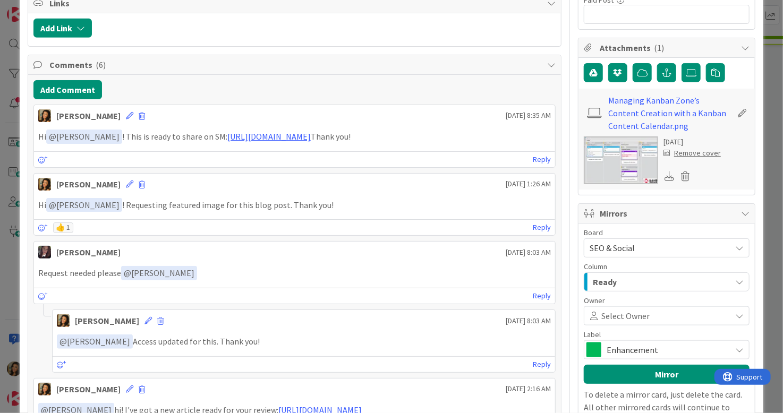
click at [635, 317] on span "Select Owner" at bounding box center [625, 316] width 48 height 13
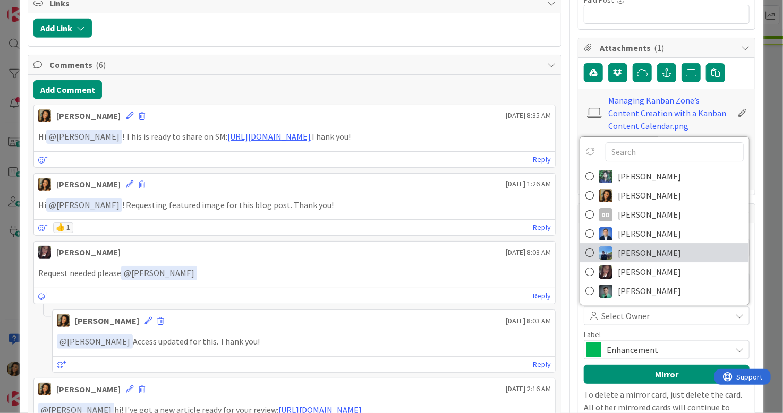
click at [636, 253] on span "[PERSON_NAME]" at bounding box center [649, 253] width 63 height 16
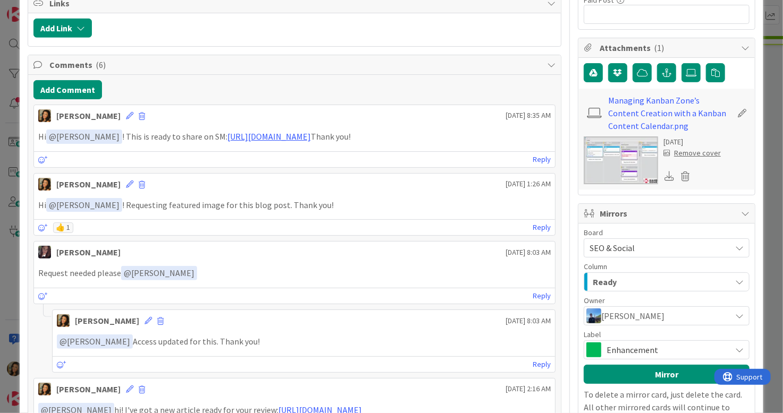
click at [637, 285] on div "Ready" at bounding box center [660, 282] width 141 height 17
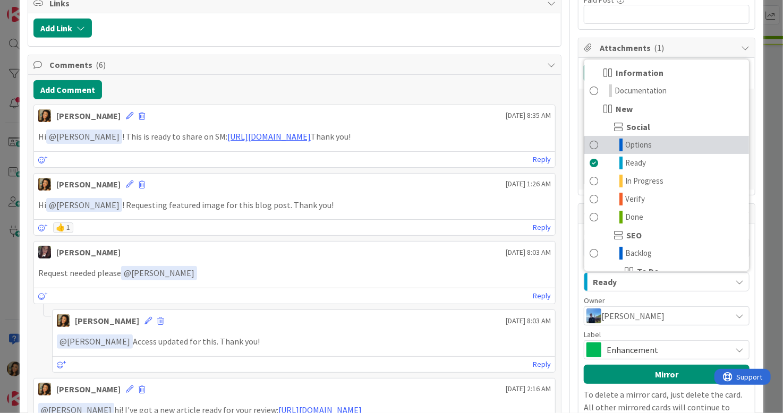
click at [625, 147] on span "Options" at bounding box center [638, 145] width 27 height 13
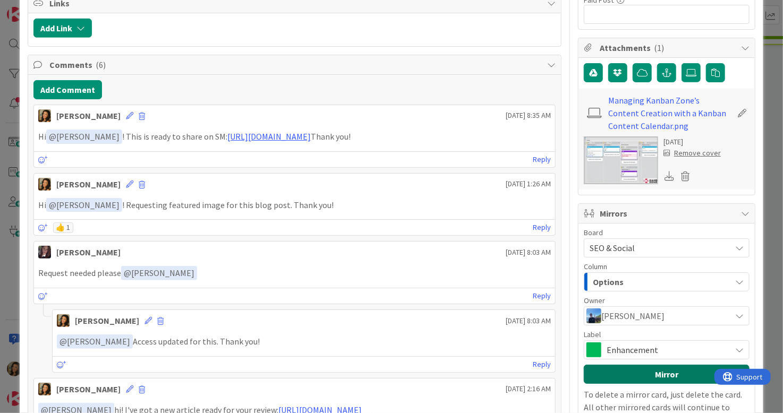
click at [675, 375] on button "Mirror" at bounding box center [667, 374] width 166 height 19
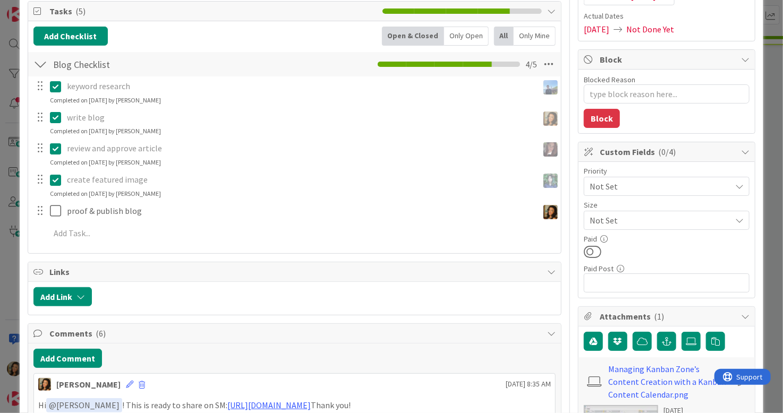
scroll to position [0, 0]
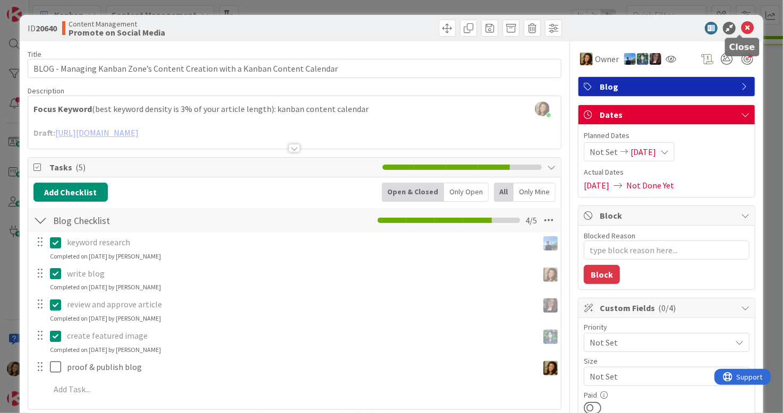
click at [741, 32] on icon at bounding box center [747, 28] width 13 height 13
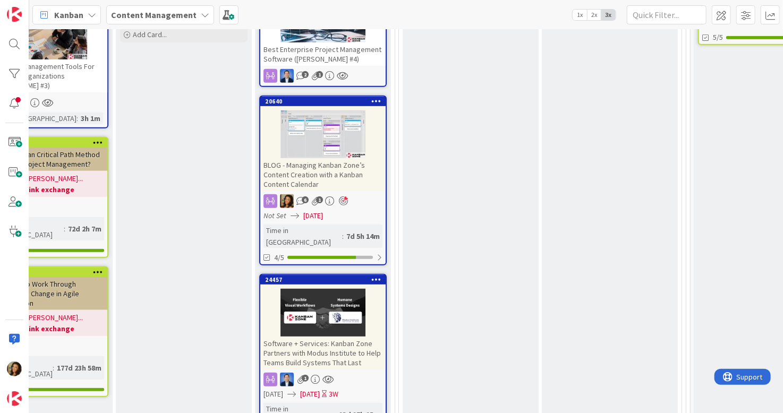
click at [347, 337] on div "Software + Services: Kanban Zone Partners with Modus Institute to Help Teams Bu…" at bounding box center [322, 353] width 125 height 33
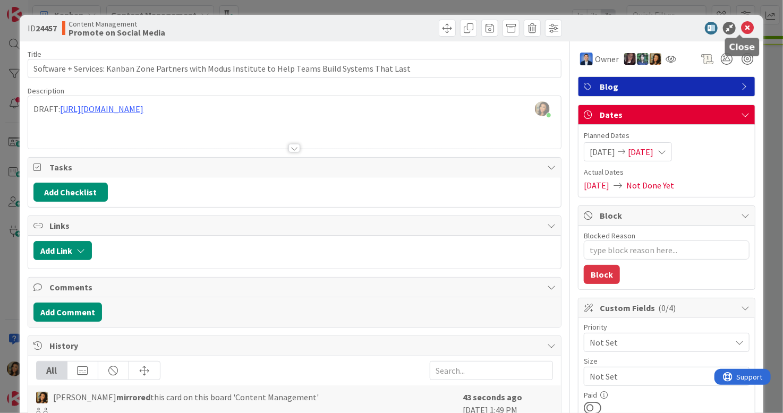
click at [741, 28] on icon at bounding box center [747, 28] width 13 height 13
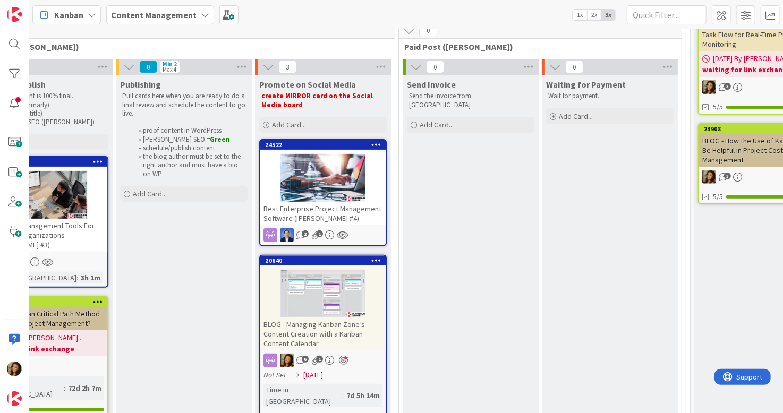
click at [370, 225] on link "24522 Best Enterprise Project Management Software ([PERSON_NAME] #4) 2 1" at bounding box center [322, 192] width 127 height 107
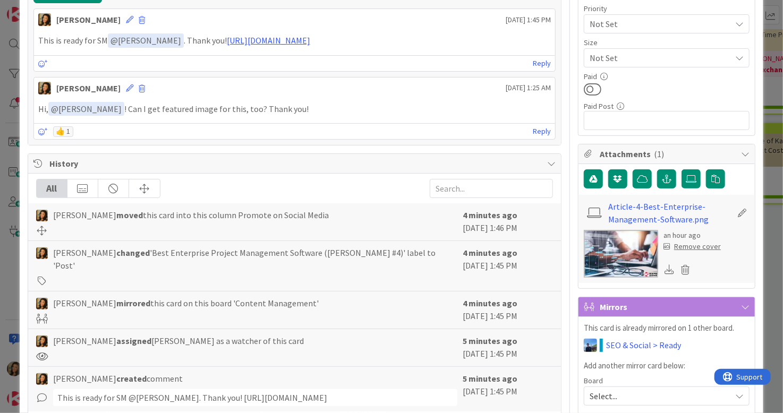
scroll to position [372, 0]
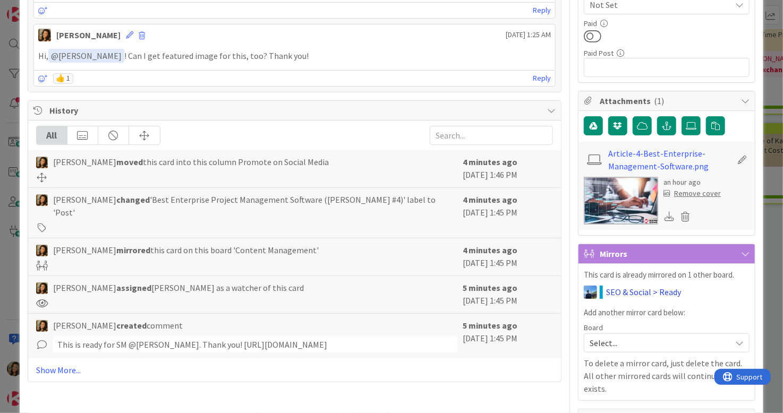
click at [652, 291] on link "SEO & Social > Ready" at bounding box center [643, 292] width 75 height 13
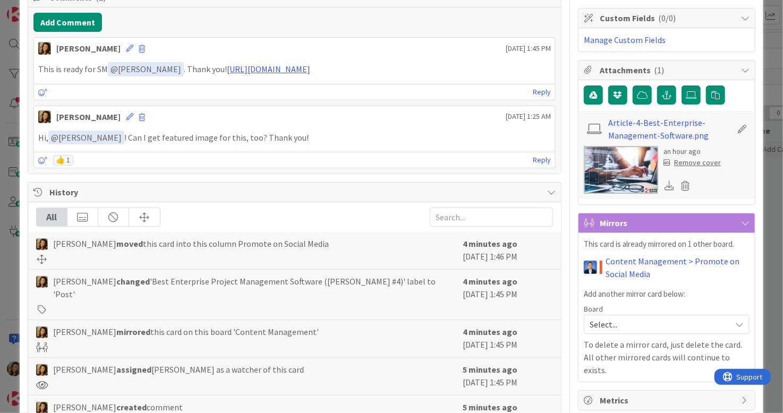
scroll to position [319, 0]
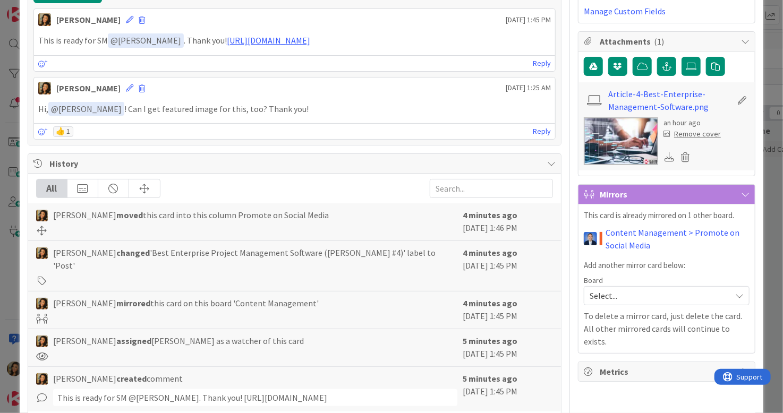
click at [640, 296] on span "Select..." at bounding box center [658, 295] width 136 height 15
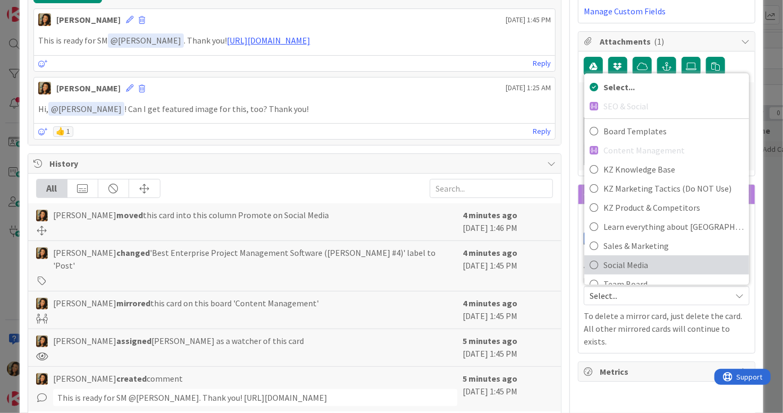
click at [625, 262] on span "Social Media" at bounding box center [673, 265] width 140 height 16
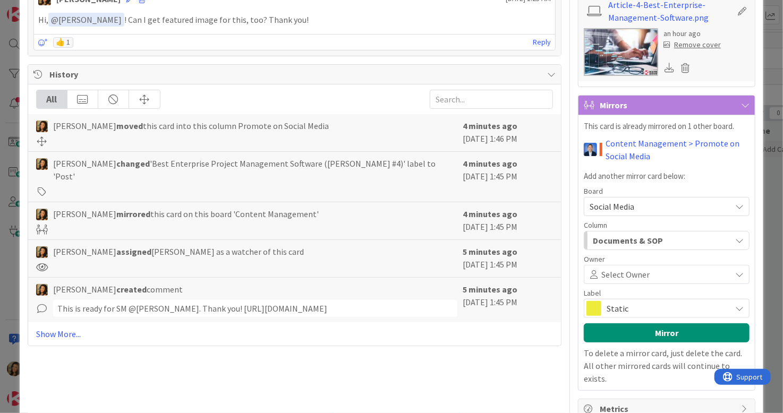
scroll to position [421, 0]
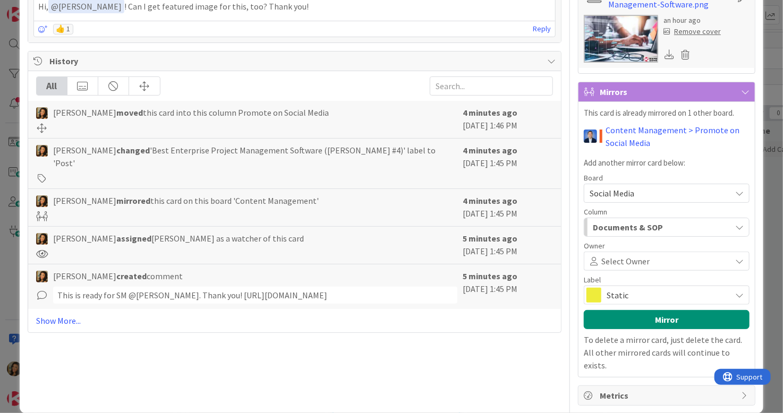
click at [657, 193] on span "Social Media" at bounding box center [658, 193] width 136 height 15
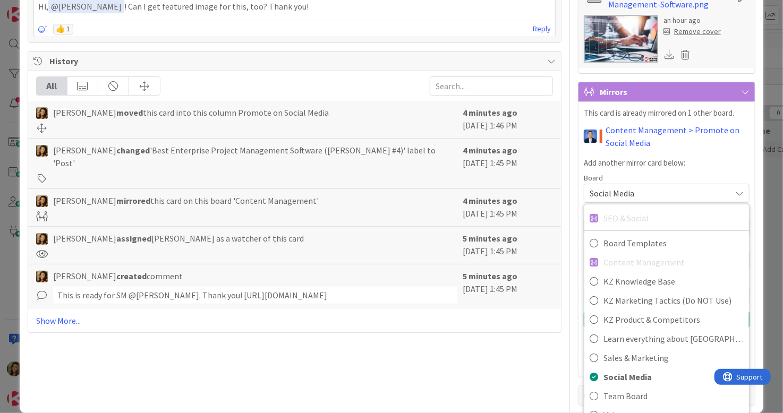
click at [724, 165] on p "Add another mirror card below:" at bounding box center [667, 163] width 166 height 12
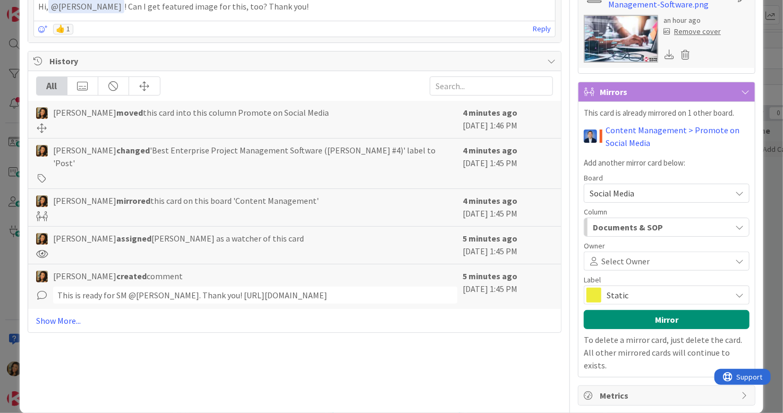
click at [706, 228] on div "Documents & SOP" at bounding box center [660, 227] width 141 height 17
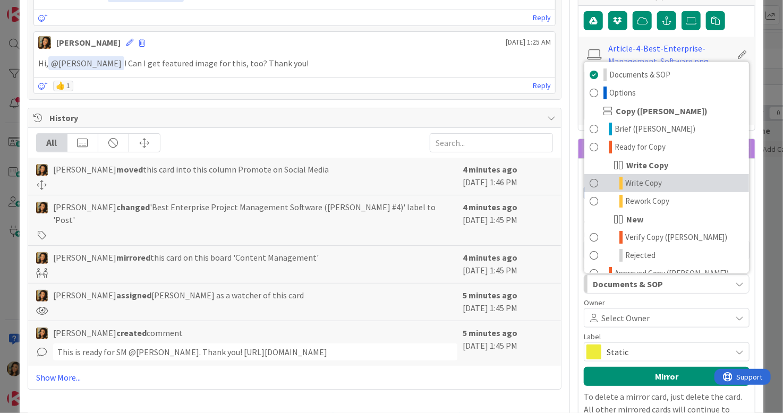
scroll to position [262, 0]
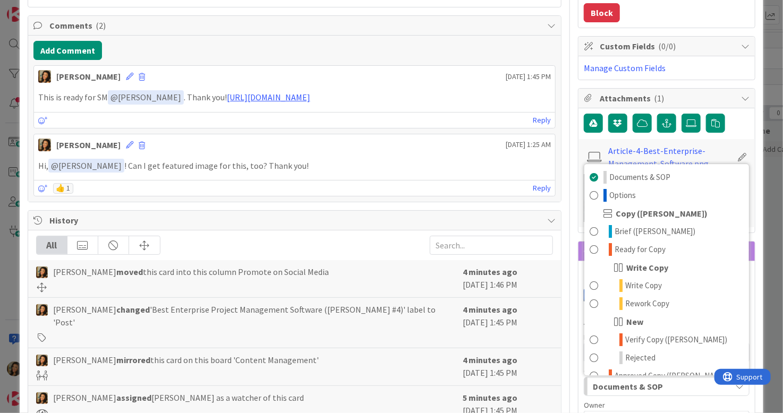
click at [750, 211] on div "ID 24522 SEO & Social Ready Title 53 / 128 Best Enterprise Project Management S…" at bounding box center [392, 163] width 744 height 820
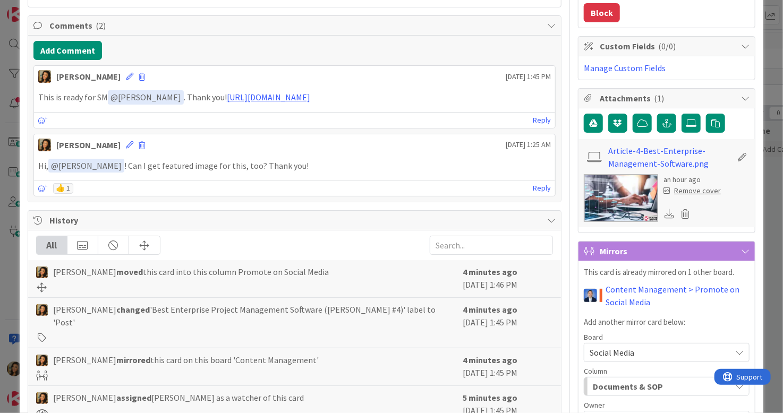
scroll to position [421, 0]
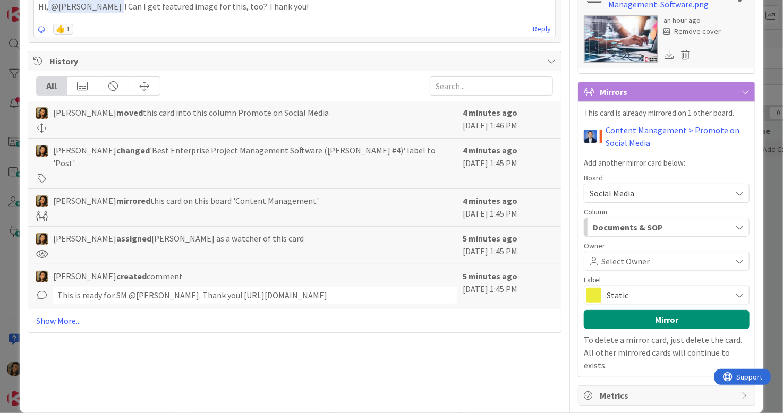
click at [618, 221] on span "Documents & SOP" at bounding box center [628, 227] width 70 height 14
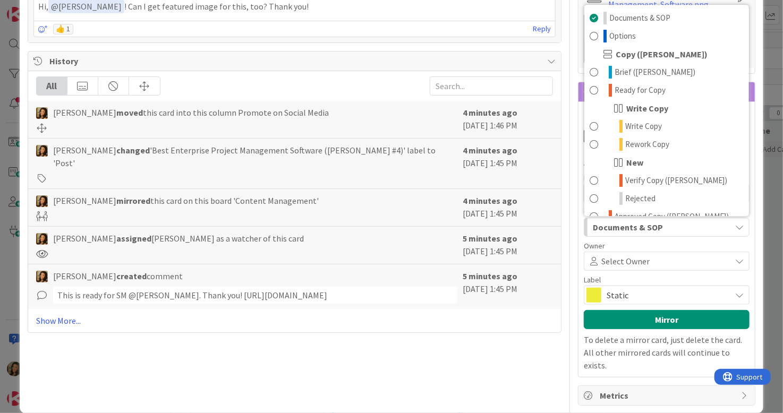
click at [618, 221] on span "Documents & SOP" at bounding box center [628, 227] width 70 height 14
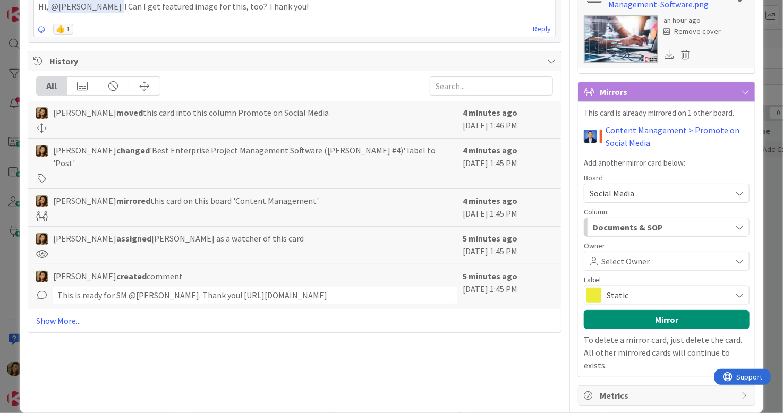
click at [654, 177] on div "Board" at bounding box center [667, 177] width 166 height 7
click at [656, 192] on span "Social Media" at bounding box center [658, 193] width 136 height 15
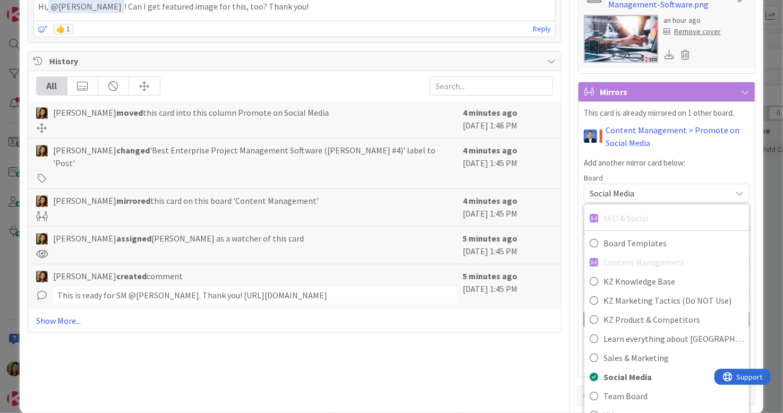
click at [532, 404] on div "ID 24522 SEO & Social Ready Title 53 / 128 Best Enterprise Project Management S…" at bounding box center [391, 206] width 783 height 413
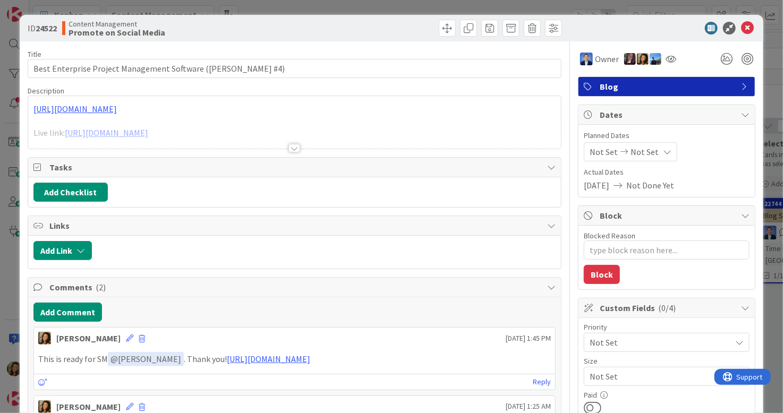
type textarea "x"
click at [741, 28] on icon at bounding box center [747, 28] width 13 height 13
